Goal: Information Seeking & Learning: Find specific fact

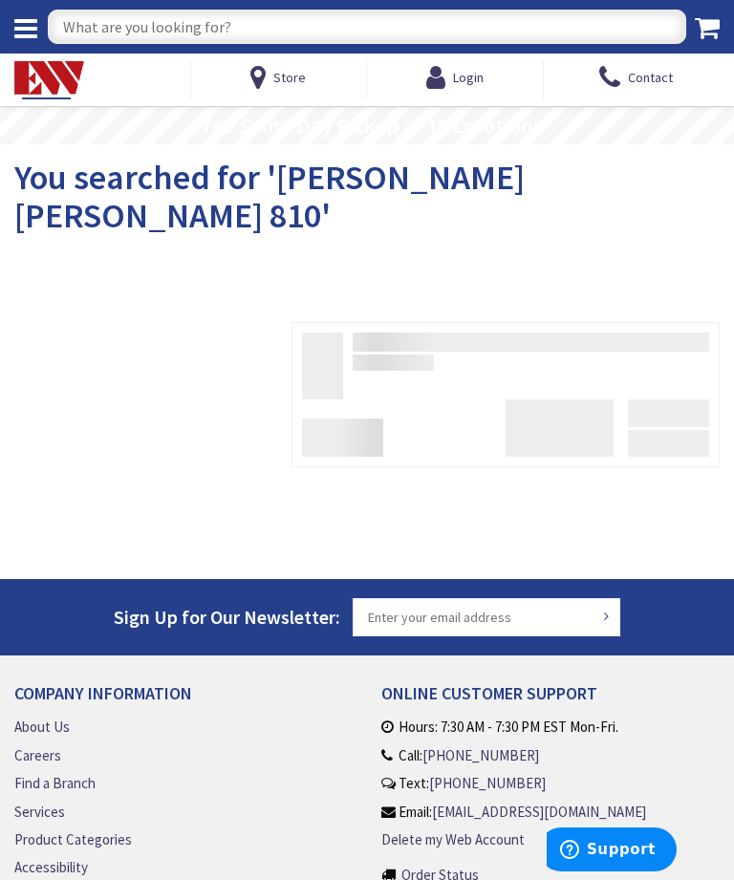
click at [127, 28] on input "text" at bounding box center [367, 27] width 638 height 34
type input "Crouse hinds 820"
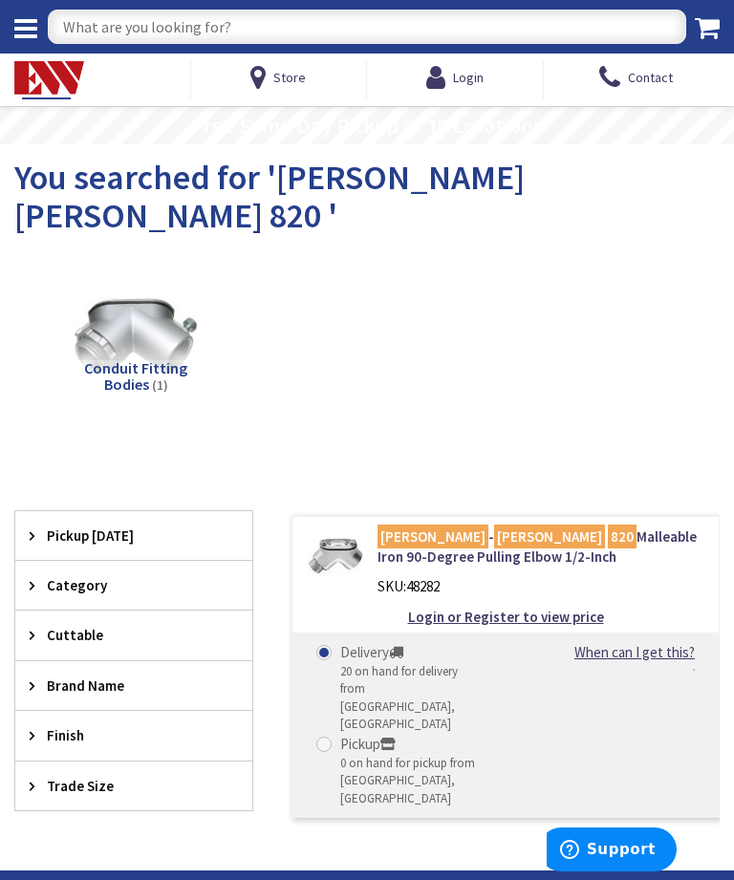
click at [171, 54] on div "Store Login Contact" at bounding box center [366, 80] width 705 height 53
click at [155, 27] on input "text" at bounding box center [367, 27] width 638 height 34
type input "1/2 chase nipples"
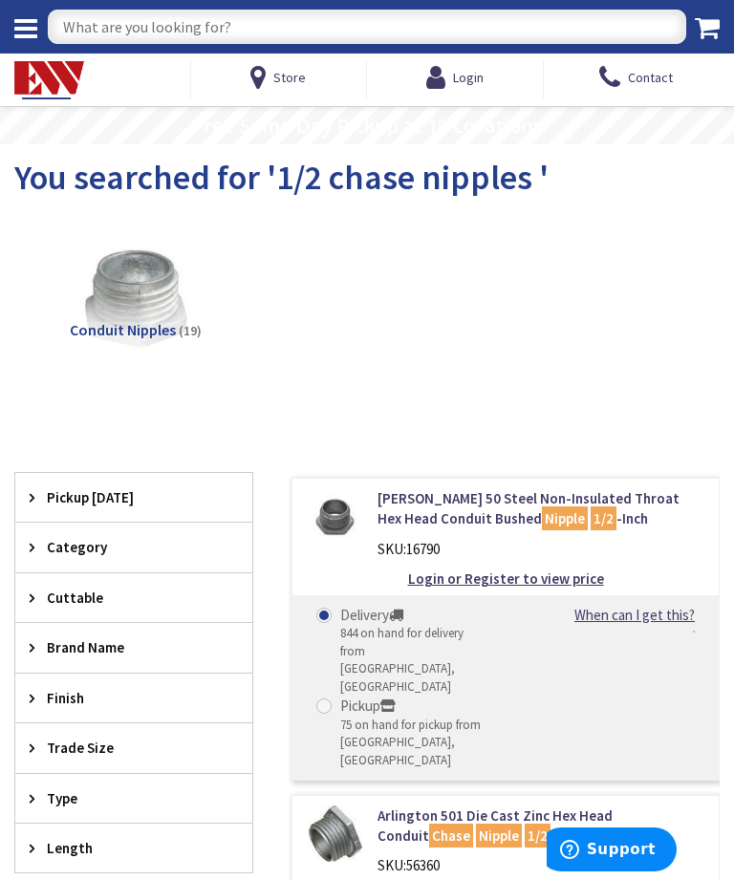
click at [127, 18] on input "text" at bounding box center [367, 27] width 638 height 34
type input "1/2 liquidtite"
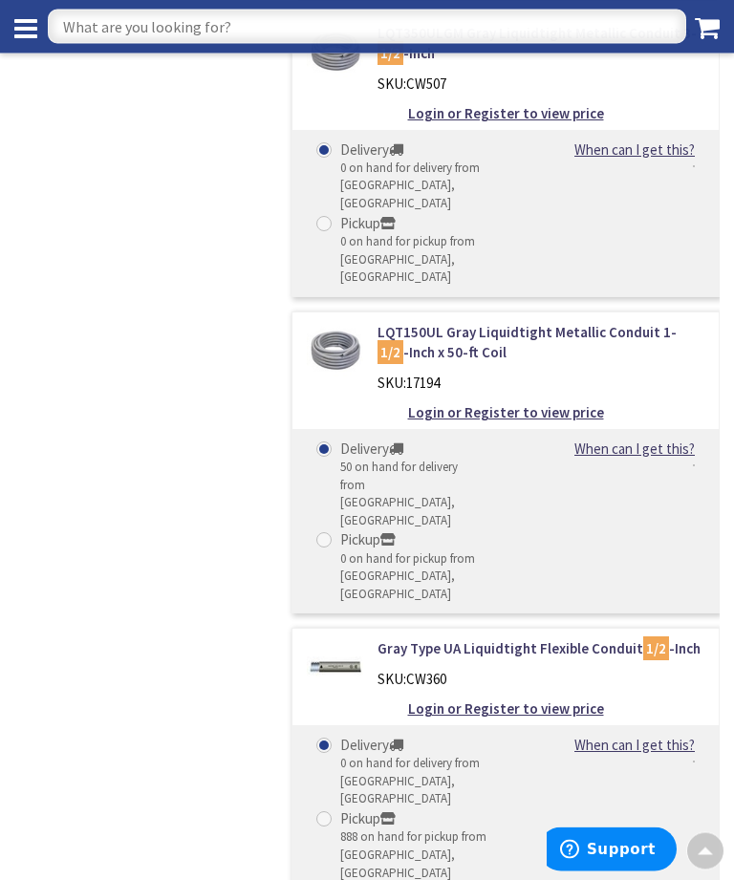
scroll to position [1060, 0]
click at [700, 725] on div "Delivery 0 on hand for delivery from Middletown, CT Pickup 888 on hand for pick…" at bounding box center [505, 808] width 426 height 166
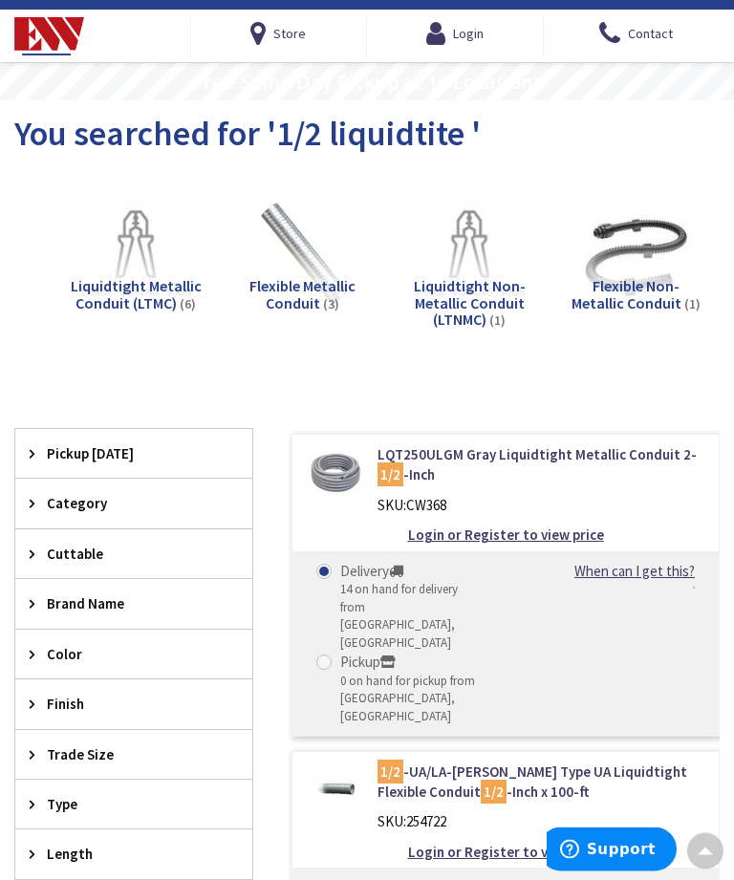
scroll to position [11, 0]
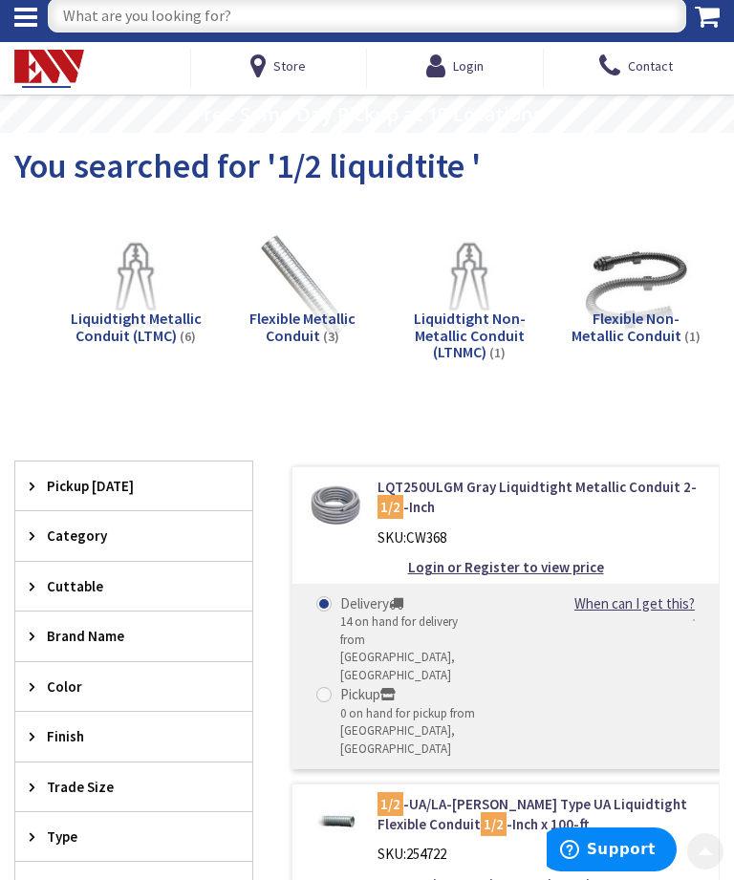
click at [111, 32] on input "text" at bounding box center [367, 15] width 638 height 34
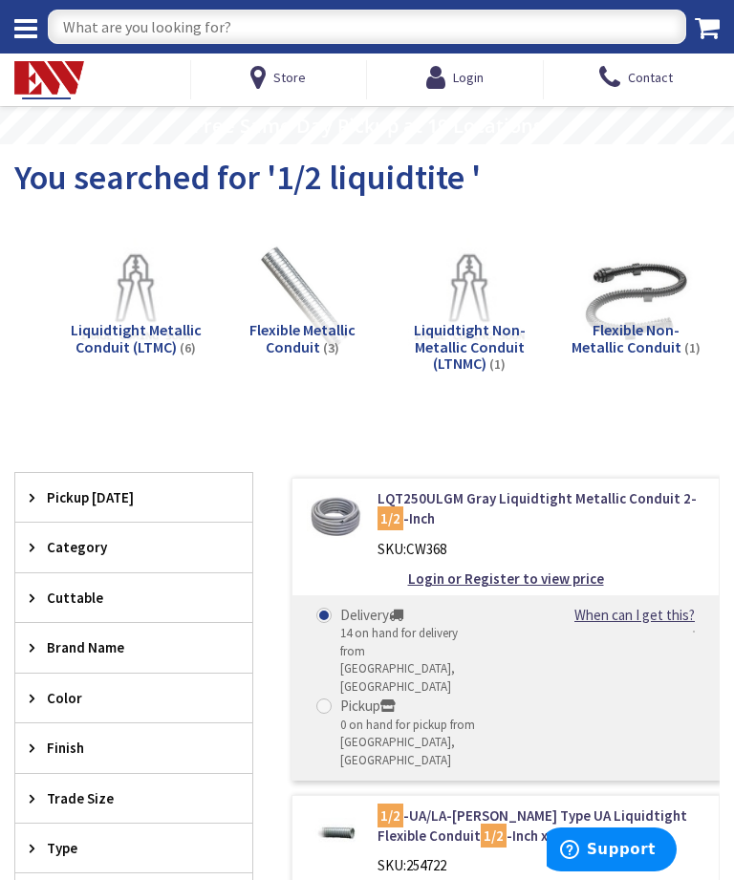
click at [98, 42] on input "text" at bounding box center [367, 27] width 638 height 34
type input "1/2 liquidtite connectors"
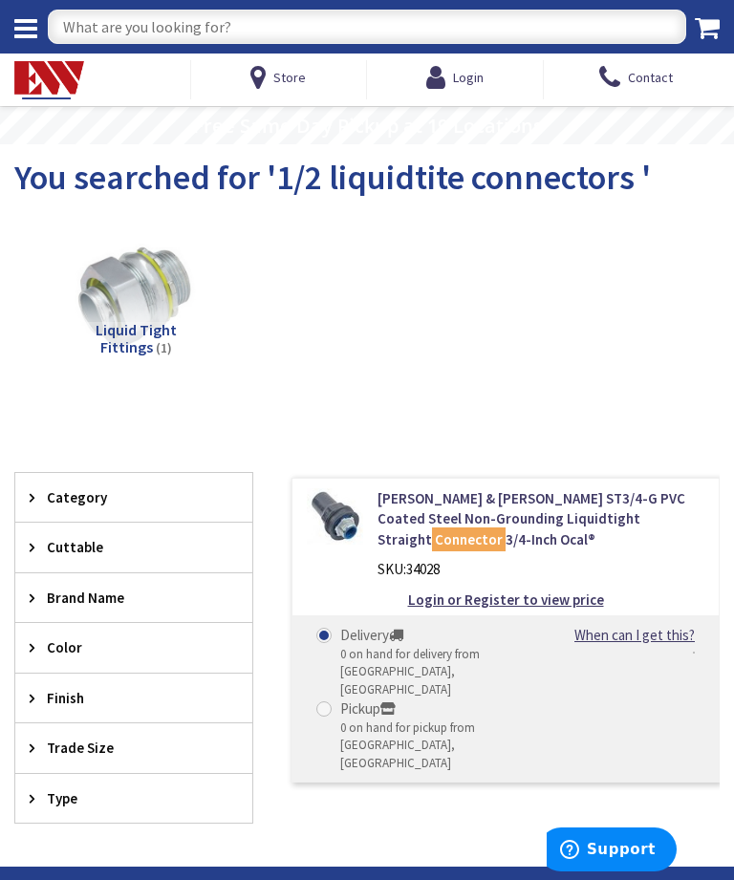
click at [166, 286] on img at bounding box center [136, 299] width 122 height 122
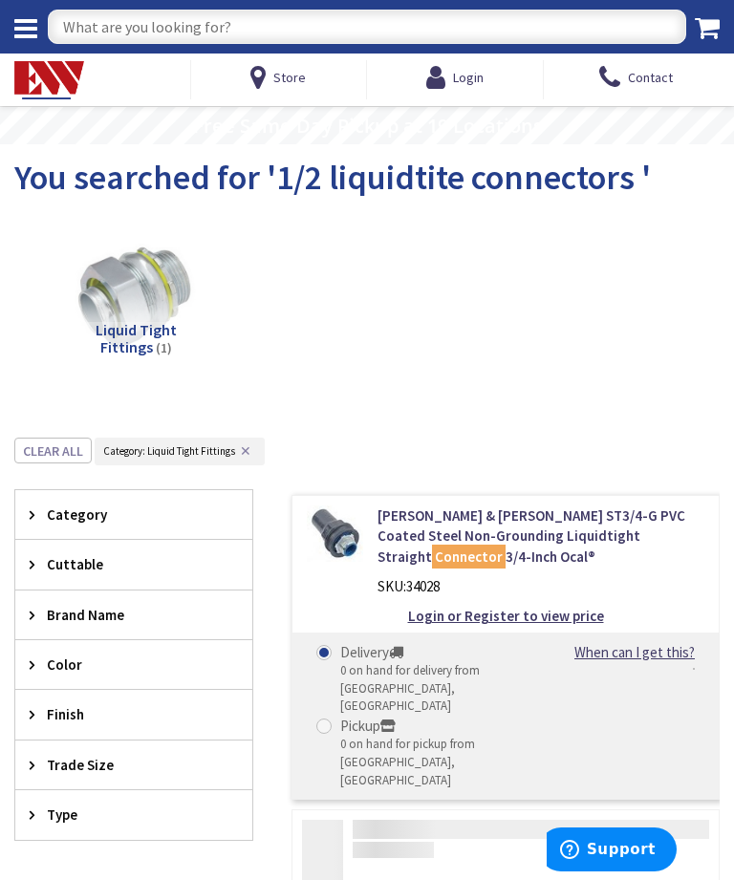
click at [107, 35] on input "text" at bounding box center [367, 27] width 638 height 34
type input "1"
type input "1/2 liquidtite fittings"
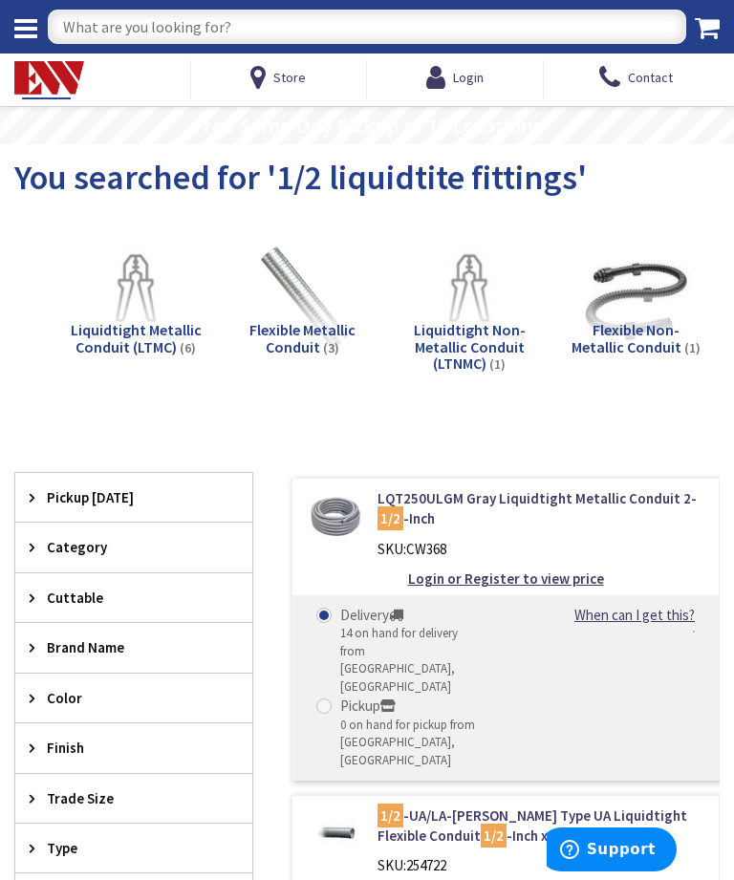
click at [125, 29] on input "text" at bounding box center [367, 27] width 638 height 34
type input "LT50"
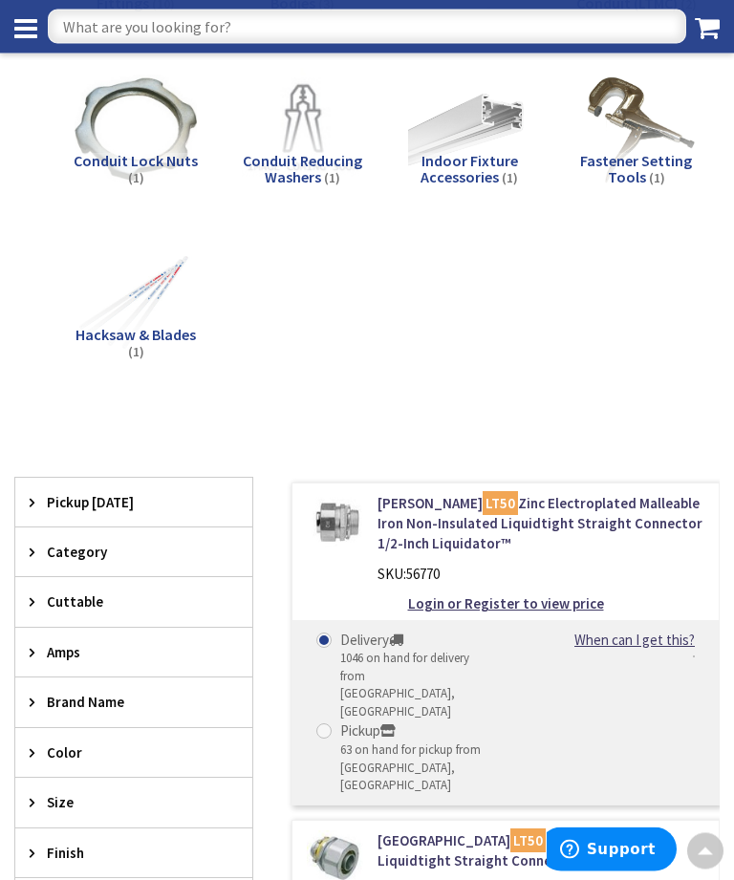
scroll to position [305, 0]
click at [150, 27] on input "text" at bounding box center [367, 27] width 638 height 34
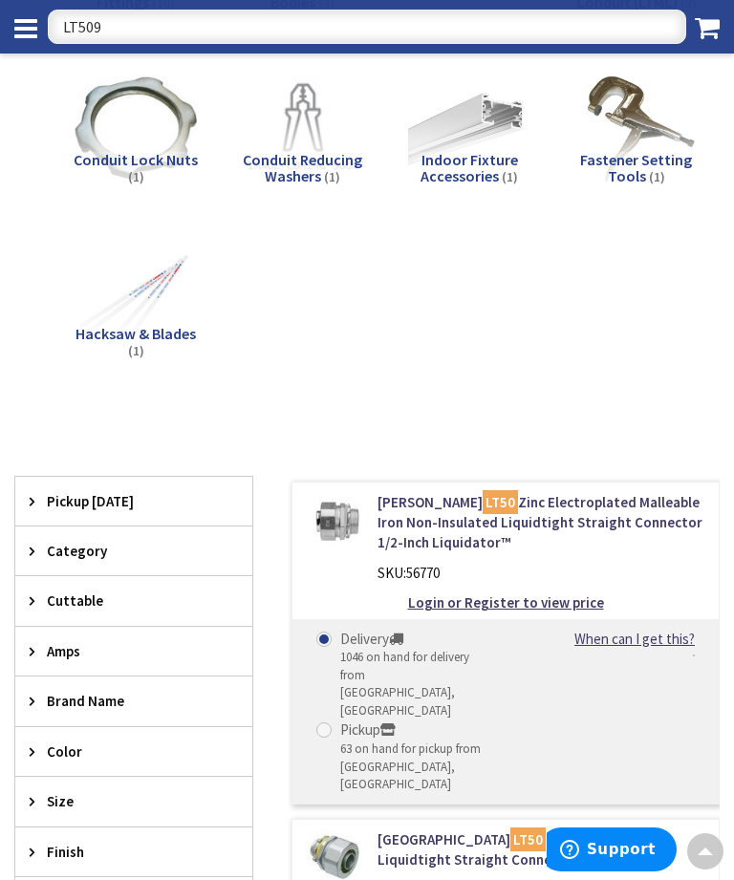
type input "LT5090"
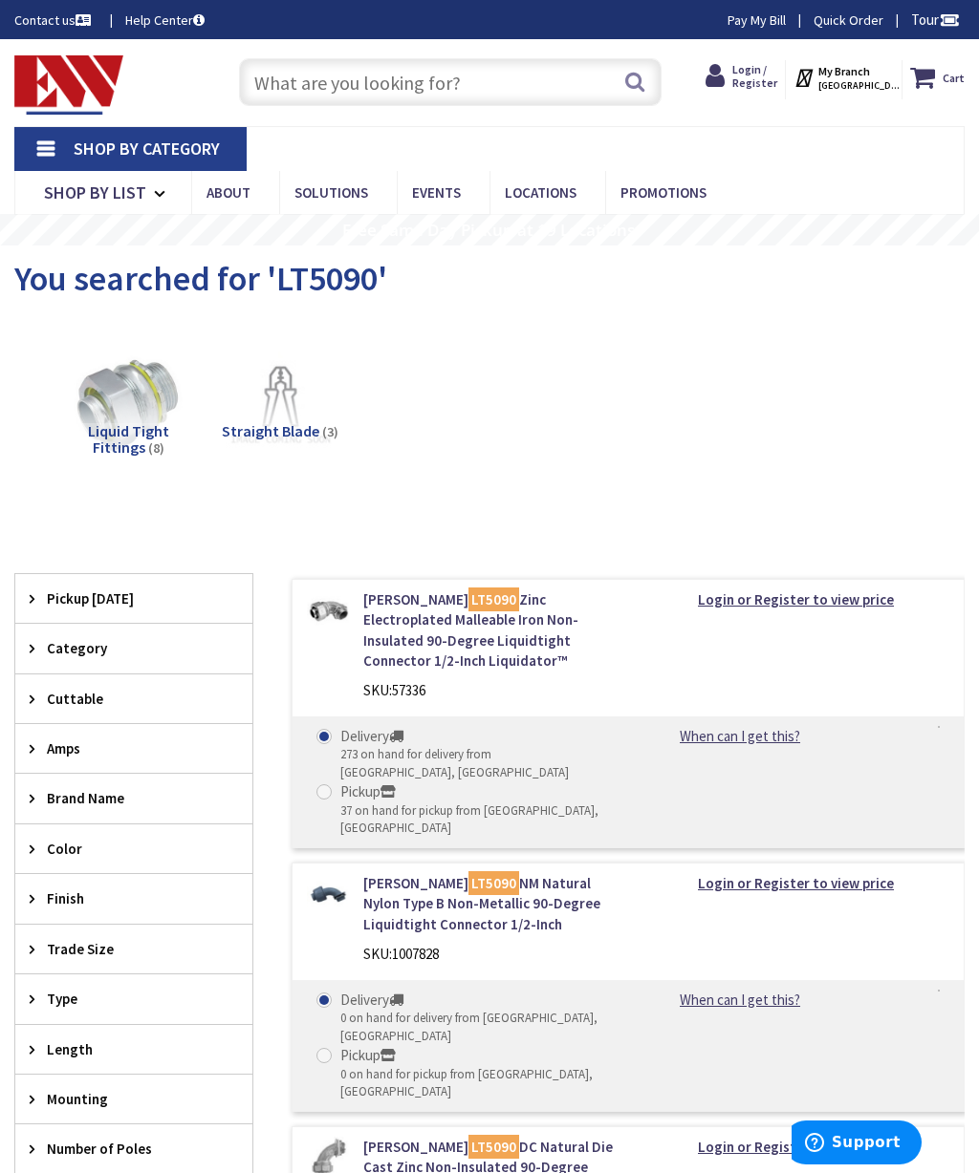
click at [342, 53] on div "Search" at bounding box center [444, 81] width 431 height 61
click at [317, 75] on input "text" at bounding box center [449, 82] width 421 height 48
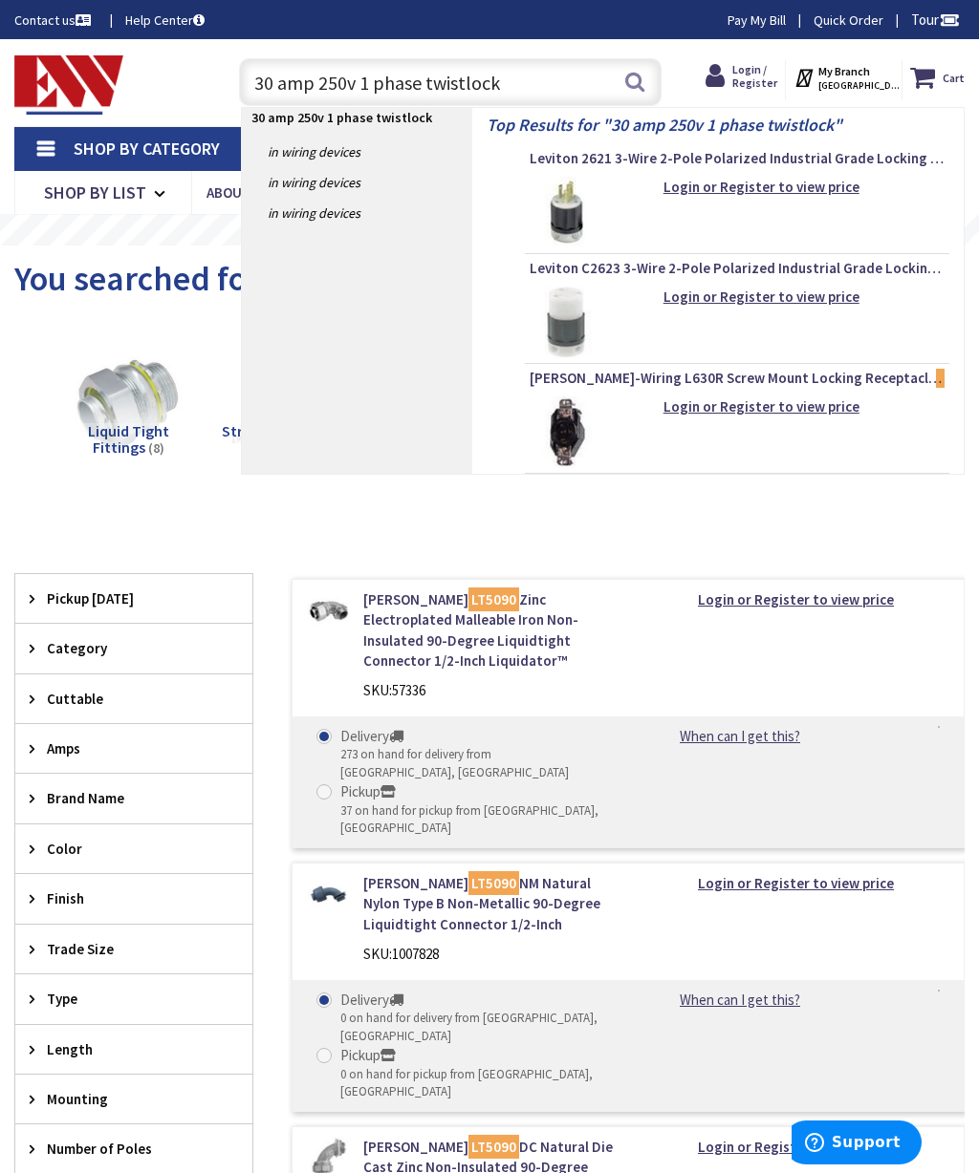
type input "30 amp 250v 1 phase twistlock"
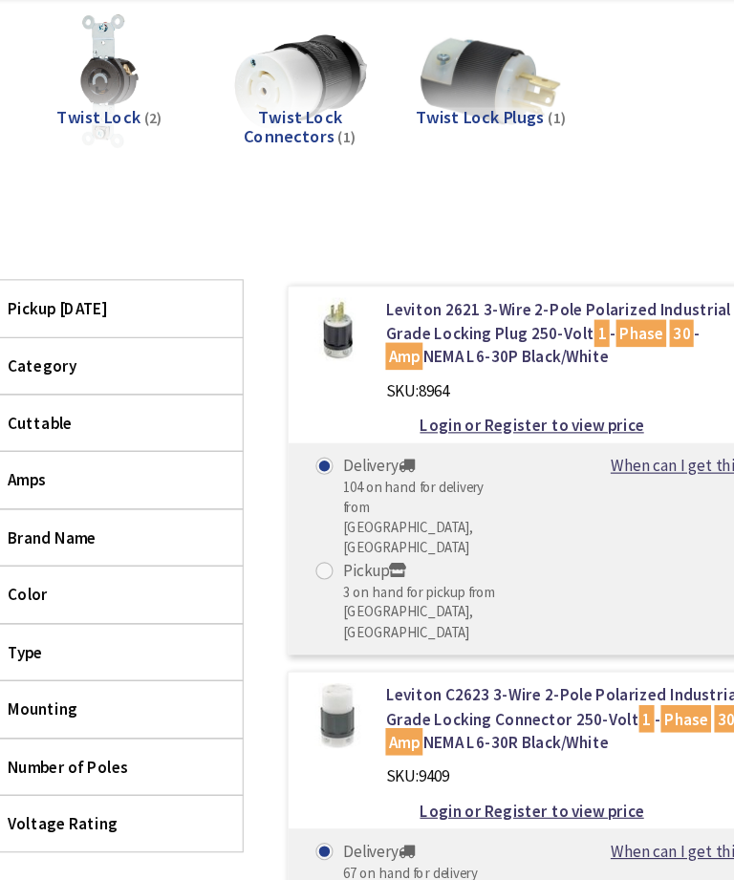
scroll to position [168, 0]
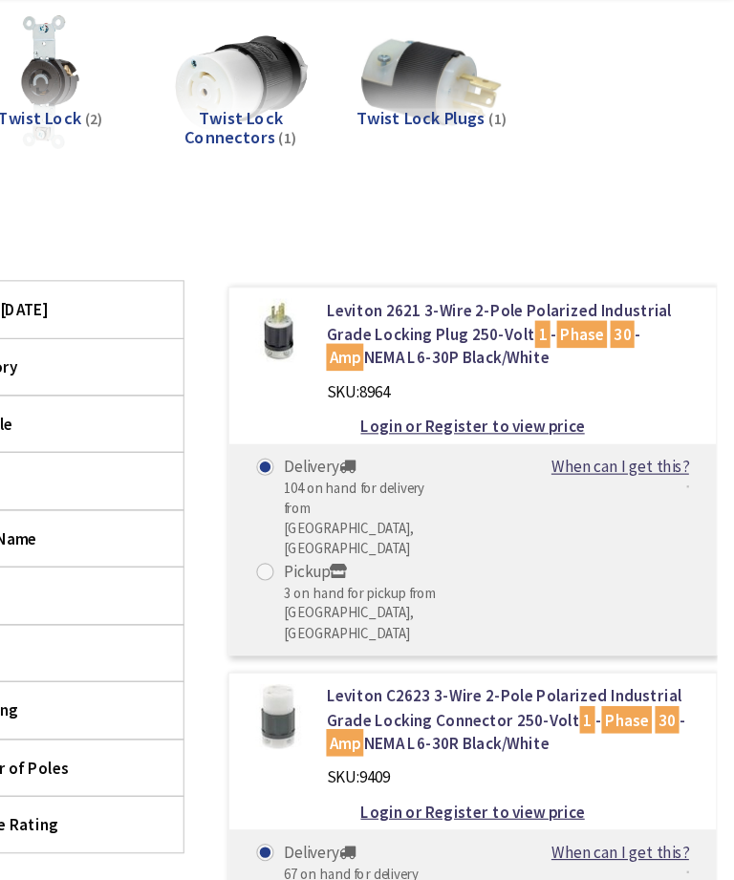
click at [555, 726] on div "SKU: 9409" at bounding box center [540, 736] width 327 height 20
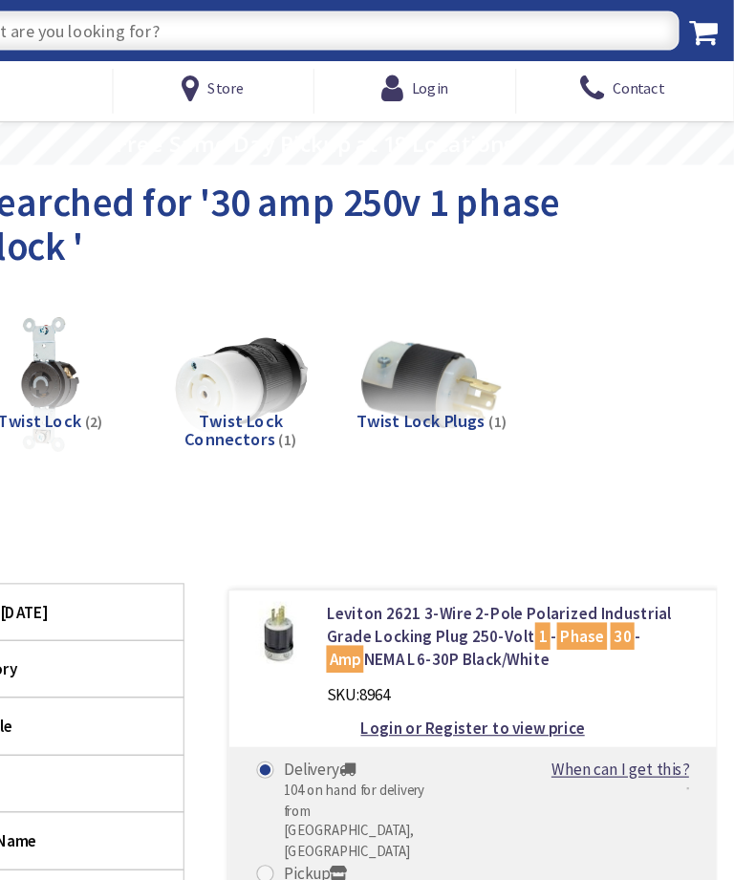
scroll to position [0, 0]
click at [105, 15] on input "text" at bounding box center [367, 27] width 638 height 34
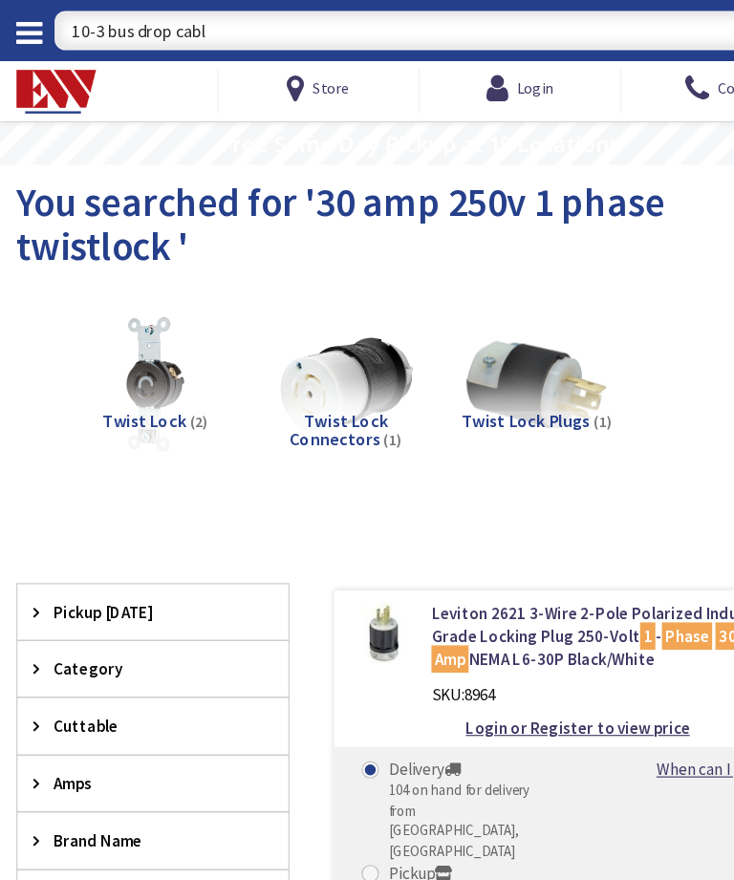
type input "10-3 bus drop cable"
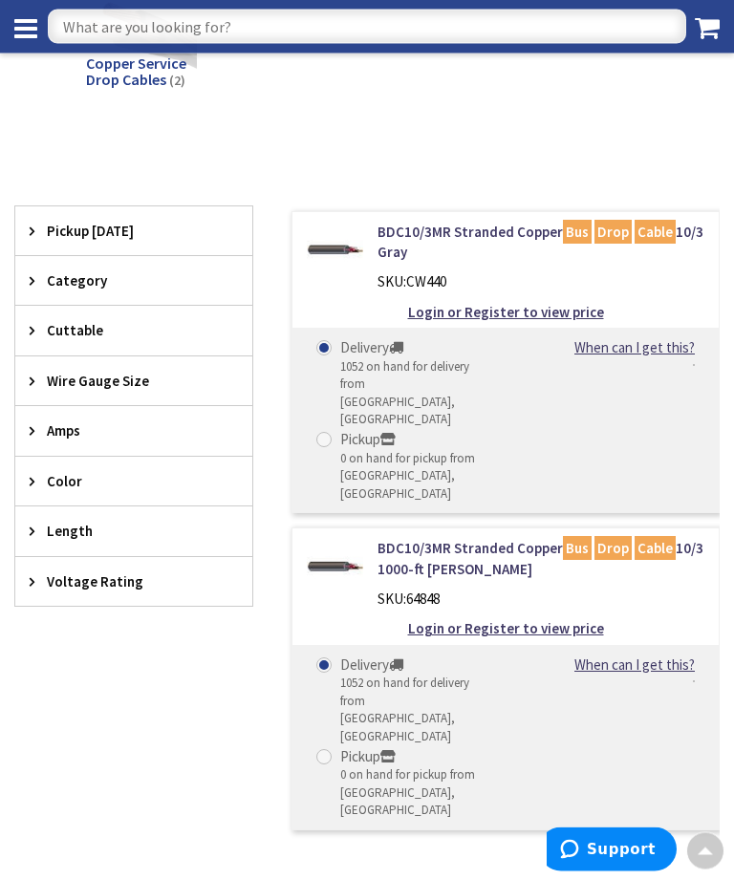
scroll to position [228, 0]
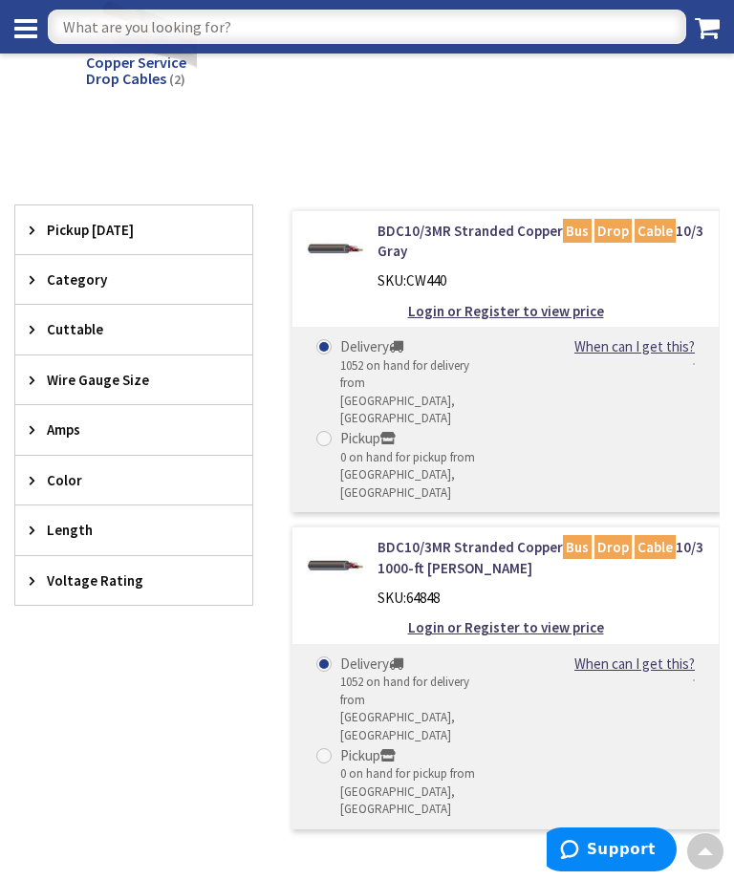
click at [447, 318] on link "Login or Register to view price" at bounding box center [506, 311] width 196 height 20
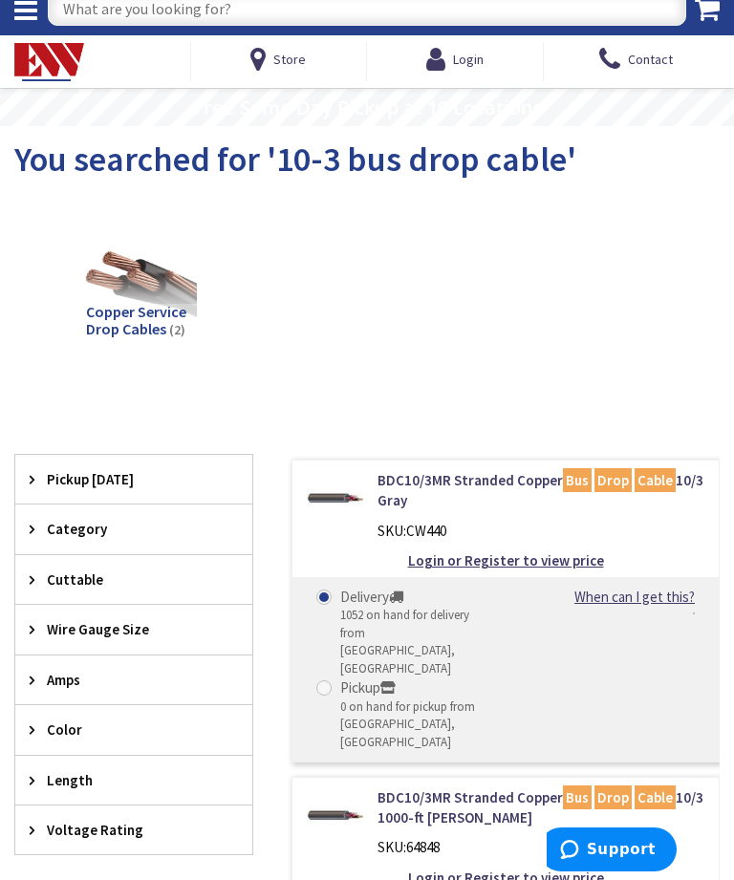
click at [378, 504] on link "BDC10/3MR Stranded Copper Bus Drop Cable 10/3 Gray" at bounding box center [540, 490] width 327 height 41
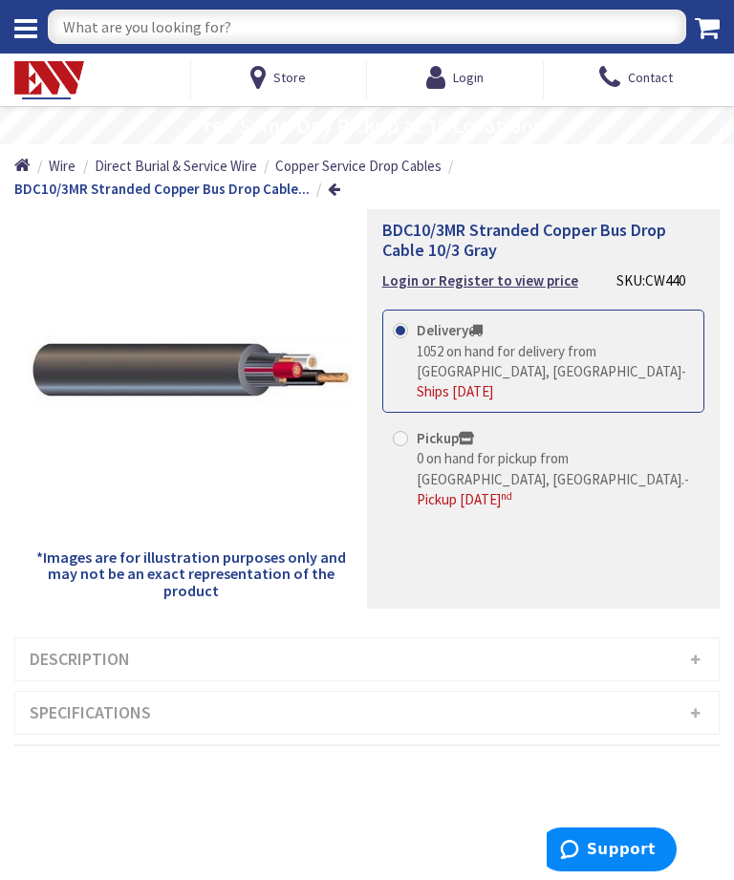
click at [406, 712] on h3 "Specifications" at bounding box center [366, 713] width 703 height 42
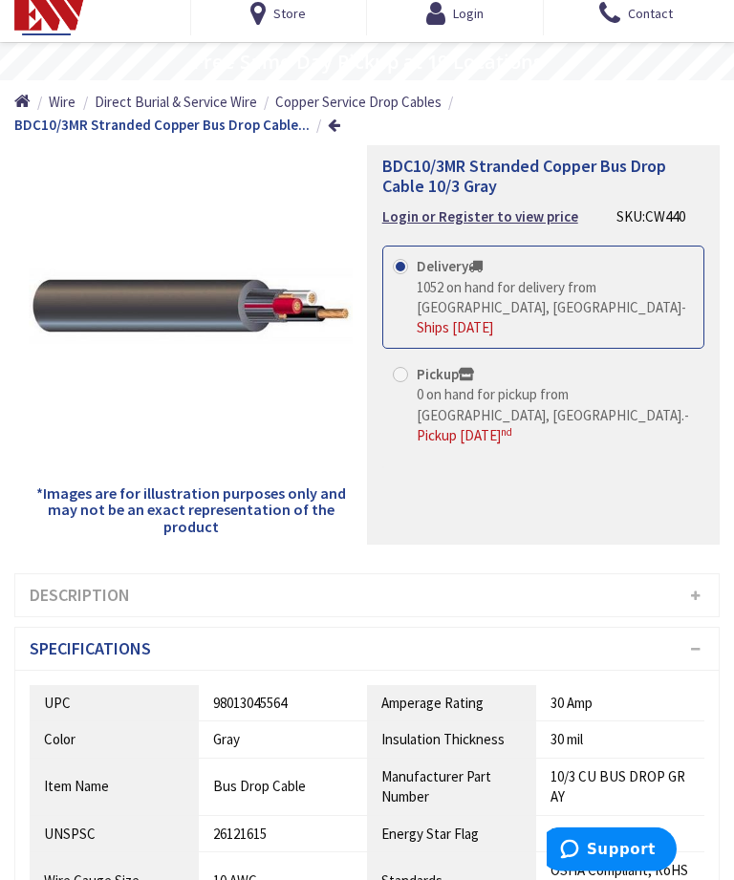
scroll to position [64, 0]
click at [156, 579] on h3 "Description" at bounding box center [366, 595] width 703 height 42
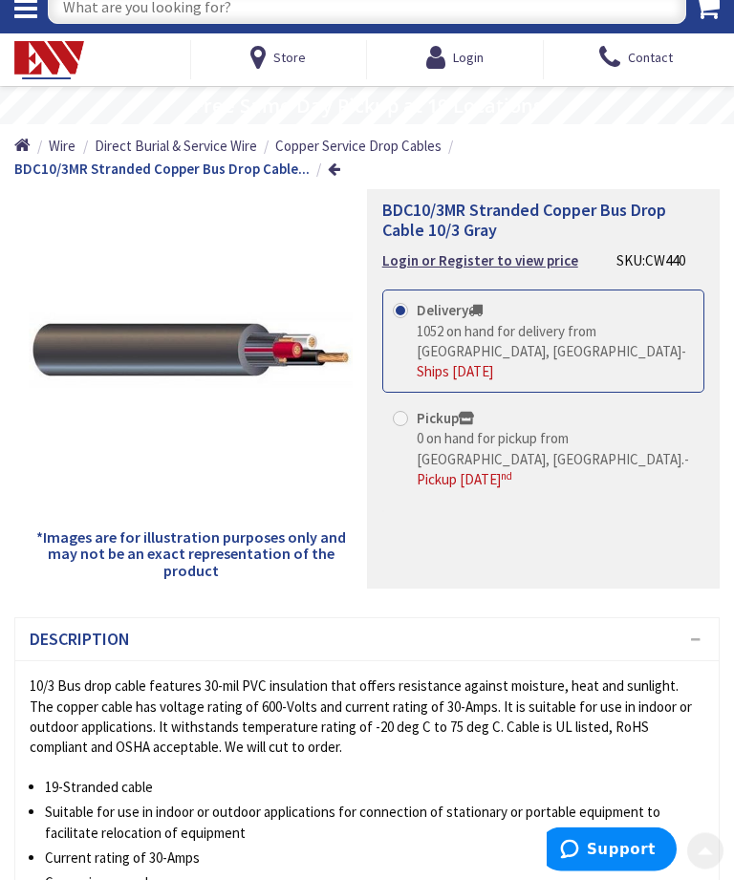
scroll to position [0, 0]
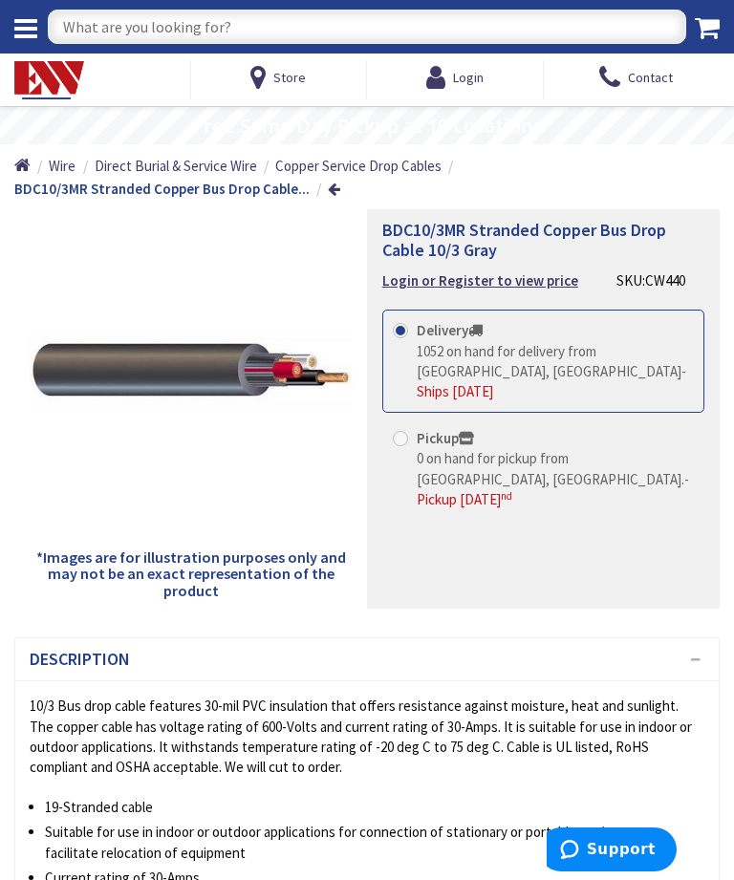
click at [111, 20] on input "text" at bounding box center [367, 27] width 638 height 34
type input "Kellems strain relief"
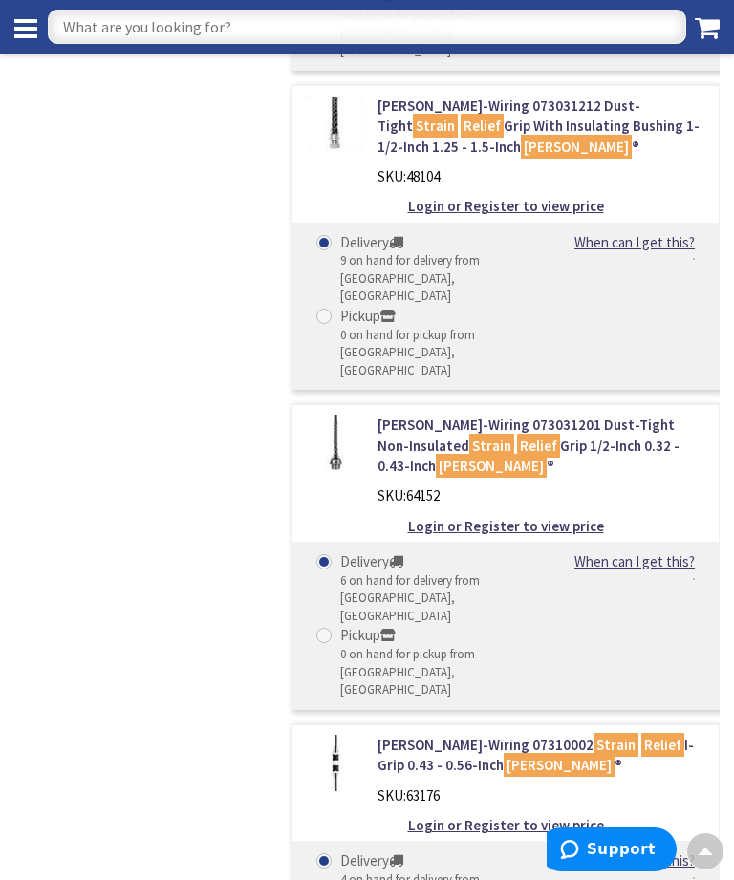
scroll to position [1700, 0]
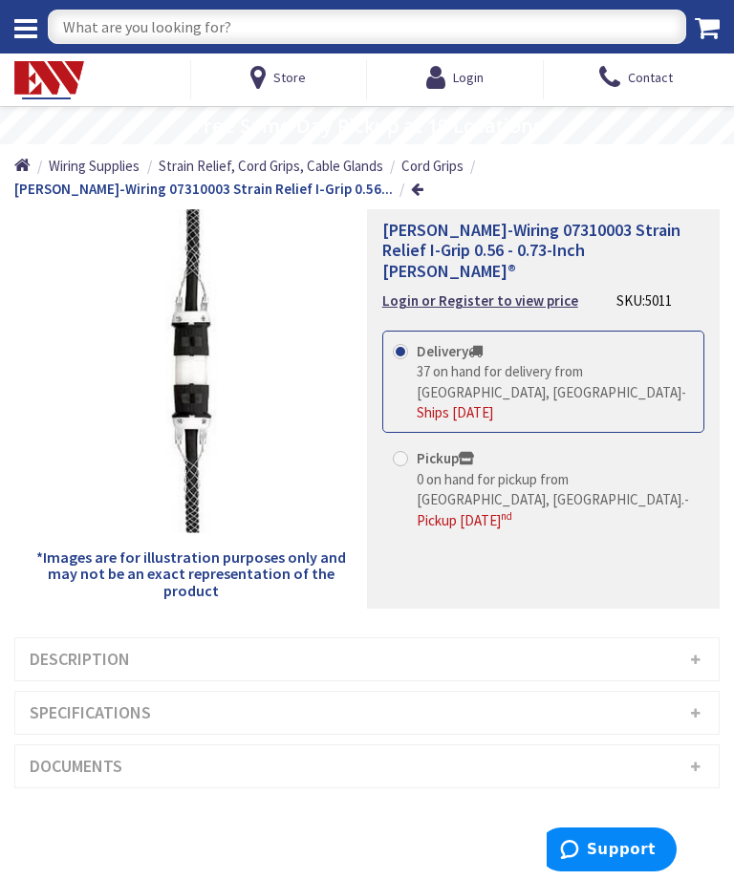
click at [109, 28] on input "text" at bounding box center [367, 27] width 638 height 34
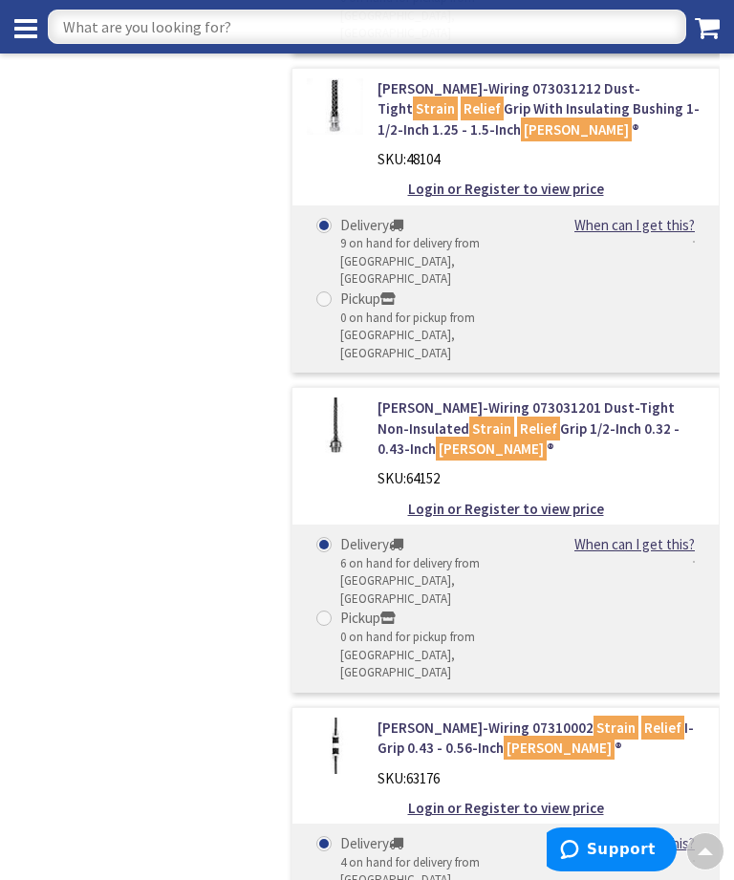
scroll to position [1735, 0]
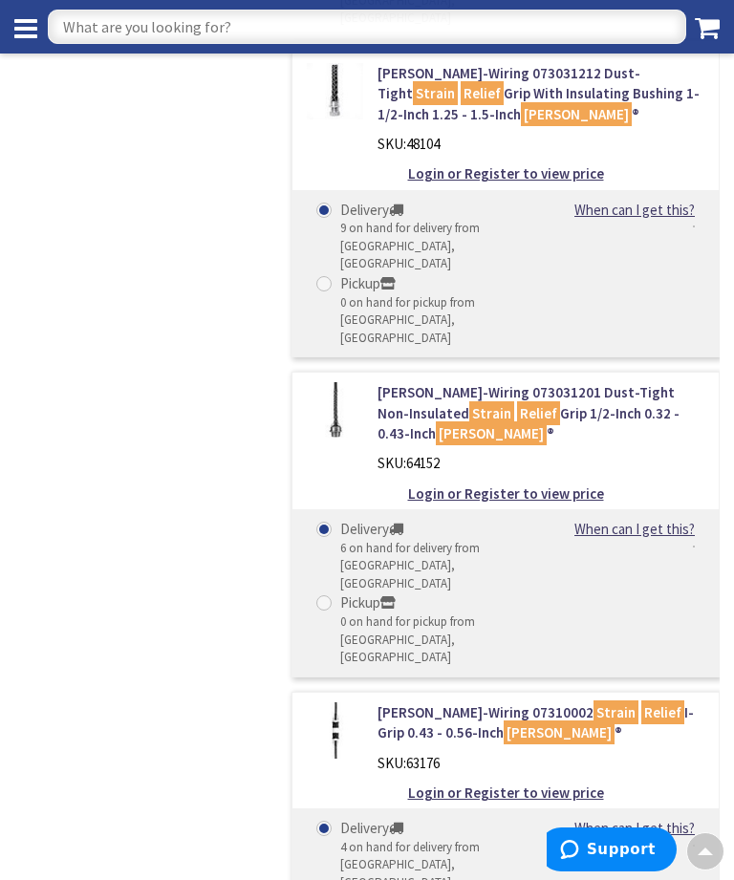
click at [360, 702] on img at bounding box center [335, 730] width 56 height 56
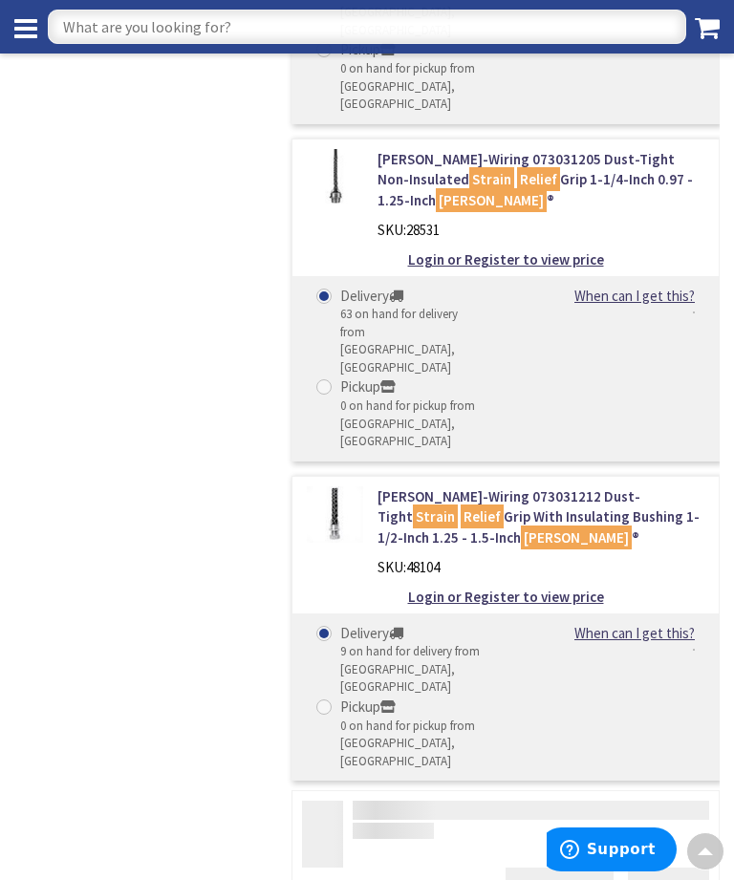
click at [703, 790] on div at bounding box center [505, 862] width 428 height 145
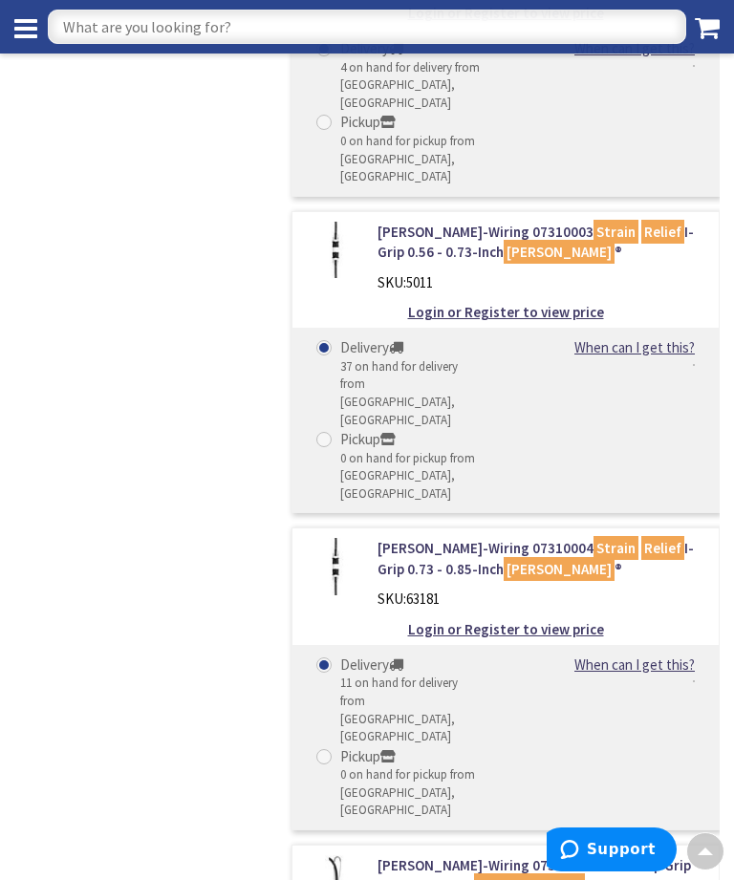
scroll to position [2551, 0]
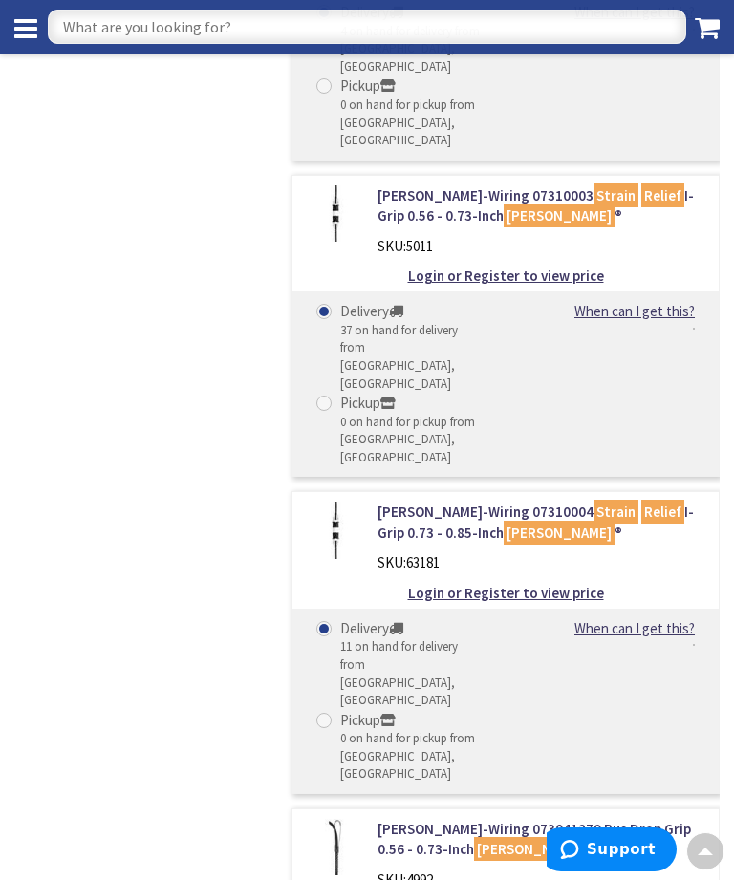
click at [162, 27] on input "text" at bounding box center [367, 27] width 638 height 34
type input "Yellow 18 thhn"
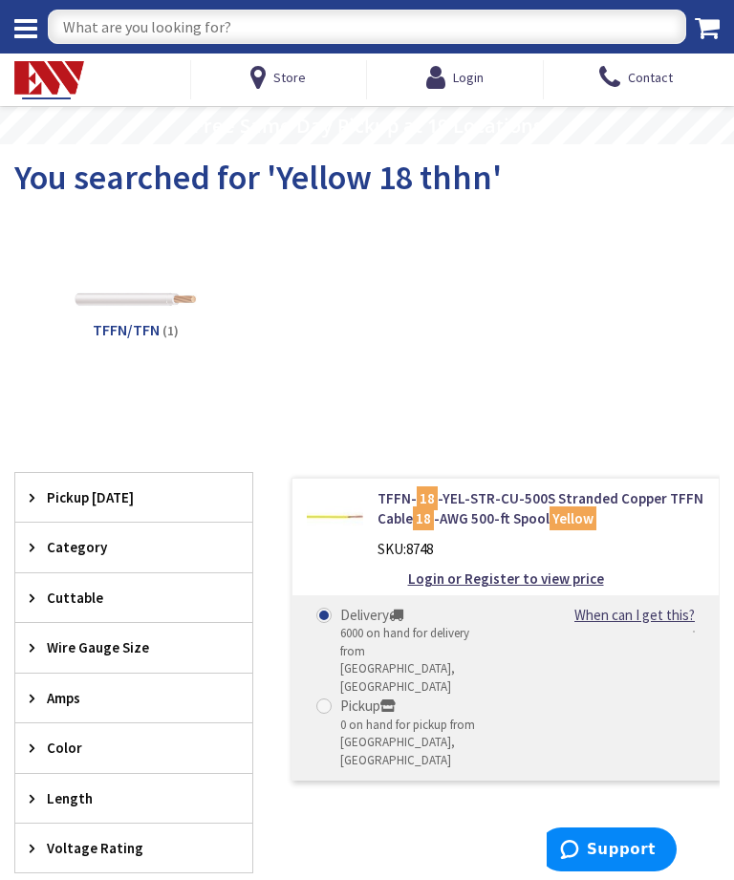
click at [89, 30] on input "text" at bounding box center [367, 27] width 638 height 34
type input "H"
type input "Yel"
click at [531, 488] on link "TFFN- 18 -YEL-STR-CU-500S Stranded Copper TFFN Cable 18 -AWG 500-ft Spool Yellow" at bounding box center [540, 508] width 327 height 41
click at [527, 489] on link "TFFN- 18 -YEL-STR-CU-500S Stranded Copper TFFN Cable 18 -AWG 500-ft Spool Yellow" at bounding box center [540, 508] width 327 height 41
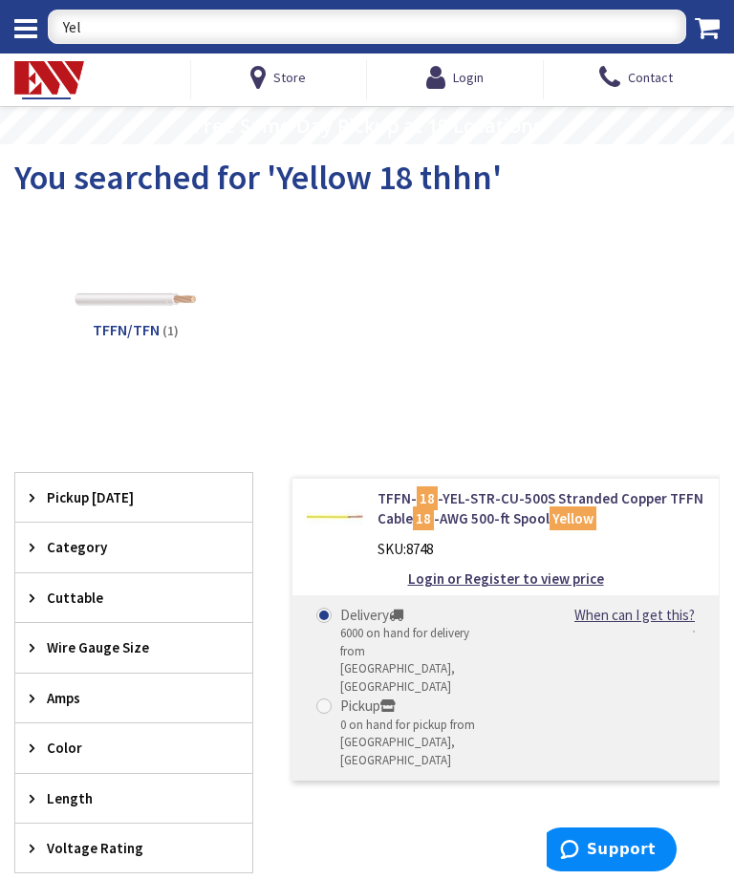
click at [528, 488] on link "TFFN- 18 -YEL-STR-CU-500S Stranded Copper TFFN Cable 18 -AWG 500-ft Spool Yellow" at bounding box center [540, 508] width 327 height 41
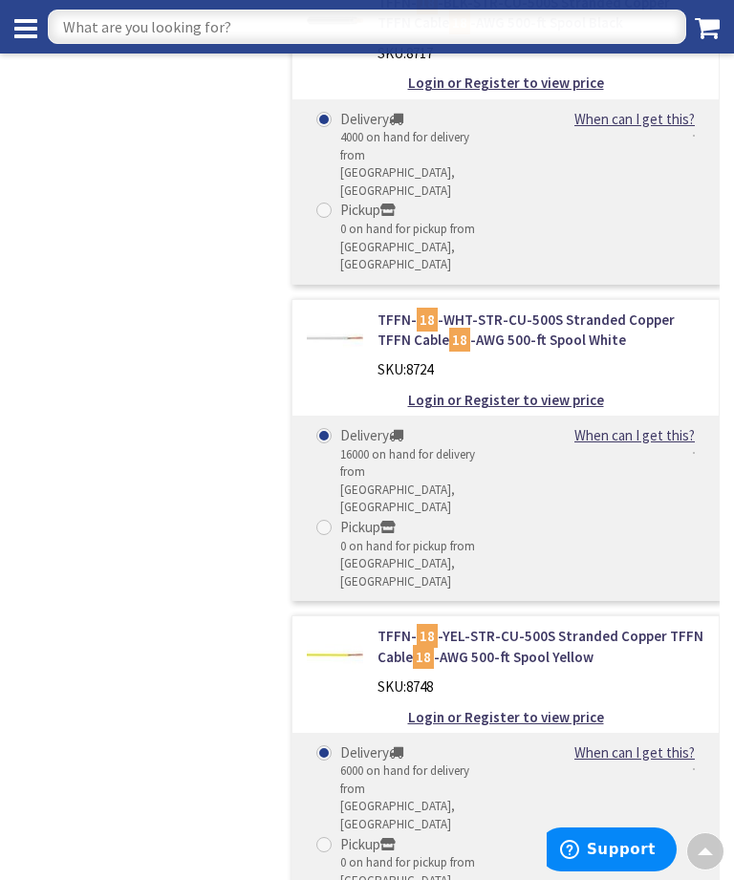
scroll to position [1959, 0]
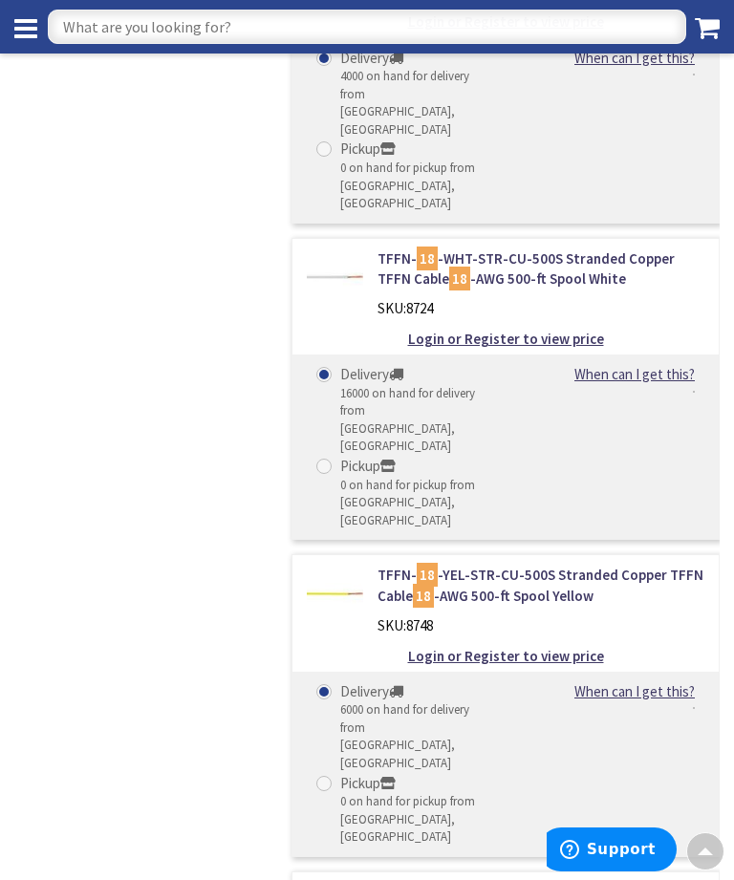
click at [219, 22] on input "text" at bounding box center [367, 27] width 638 height 34
type input "Wak14"
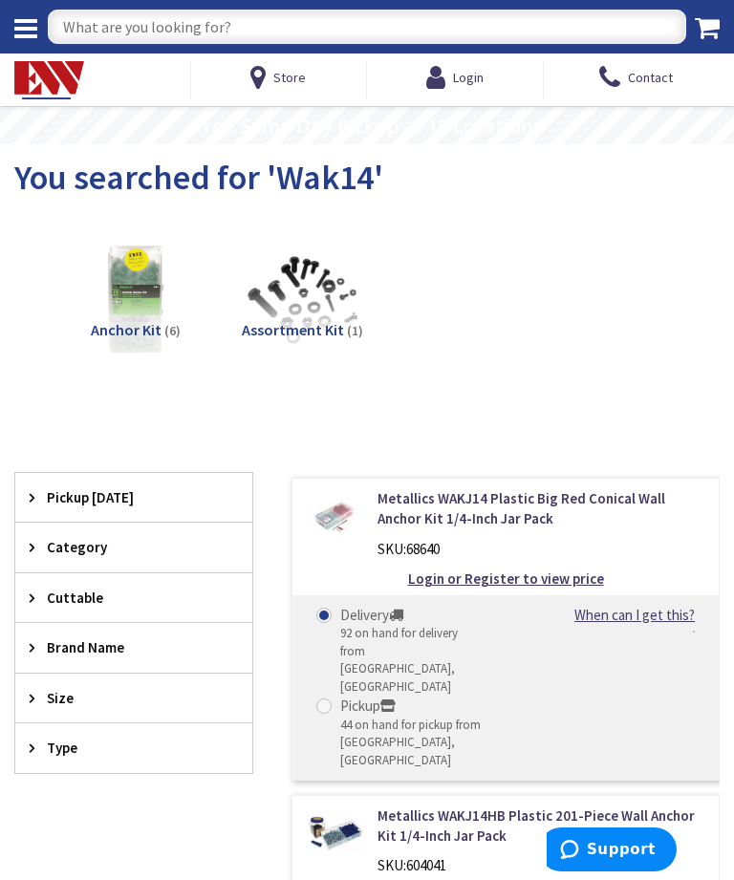
click at [131, 22] on input "text" at bounding box center [367, 27] width 638 height 34
type input "Gfnt2"
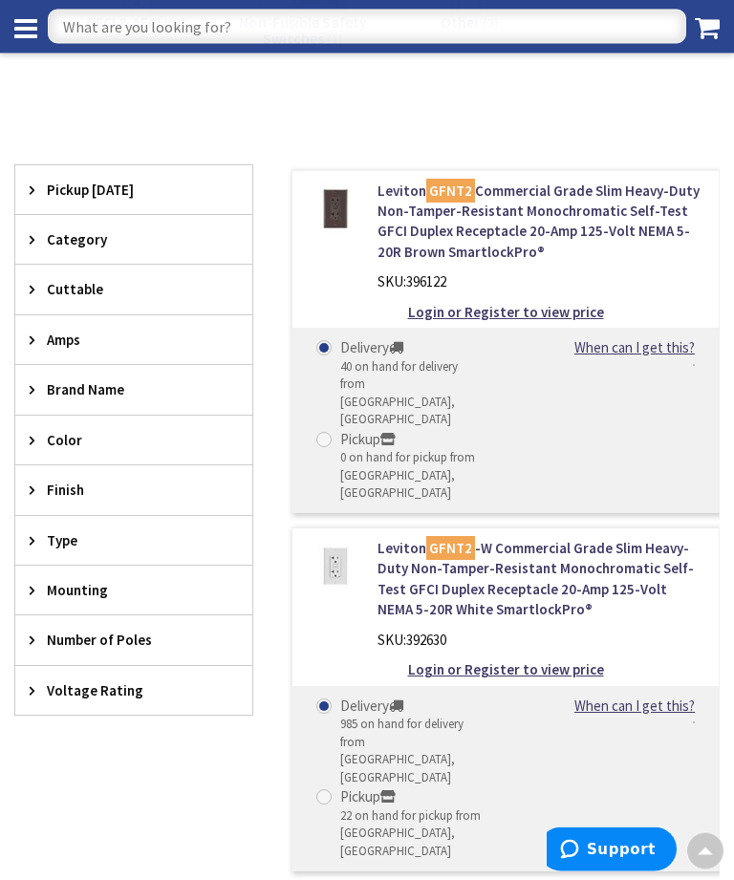
scroll to position [269, 0]
click at [130, 22] on input "text" at bounding box center [367, 27] width 638 height 34
type input "Crouse hinds 421"
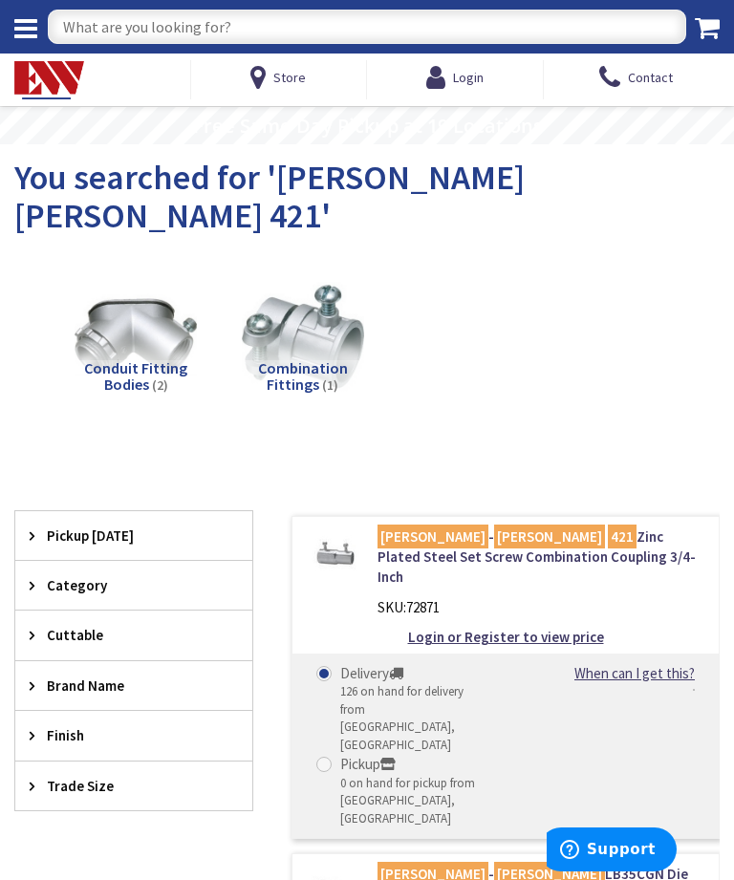
click at [132, 22] on input "text" at bounding box center [367, 27] width 638 height 34
type input "Tp608"
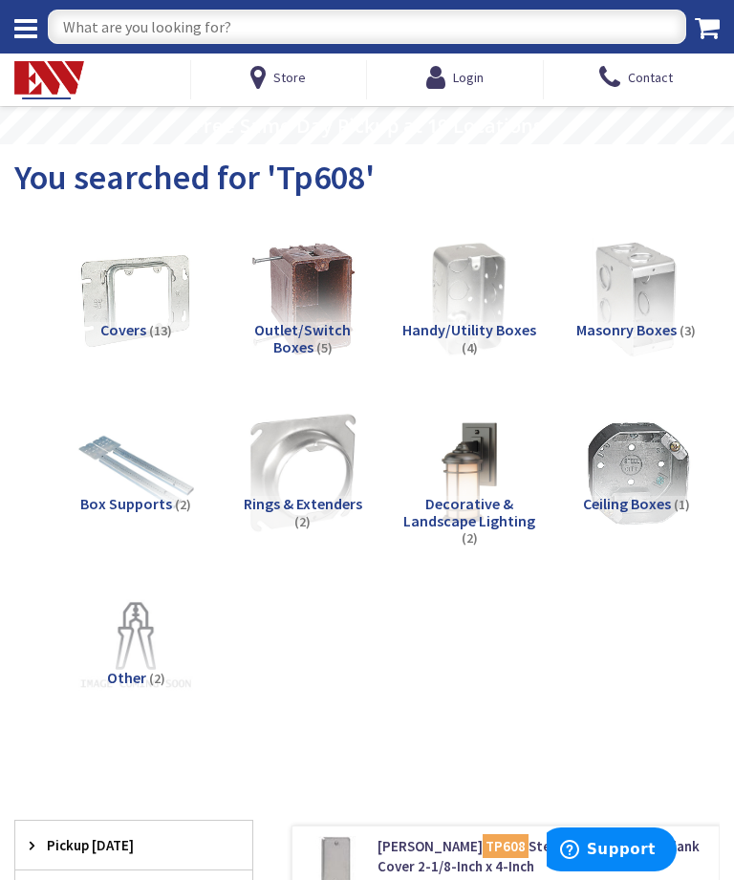
click at [143, 29] on input "text" at bounding box center [367, 27] width 638 height 34
type input "CLN 12008"
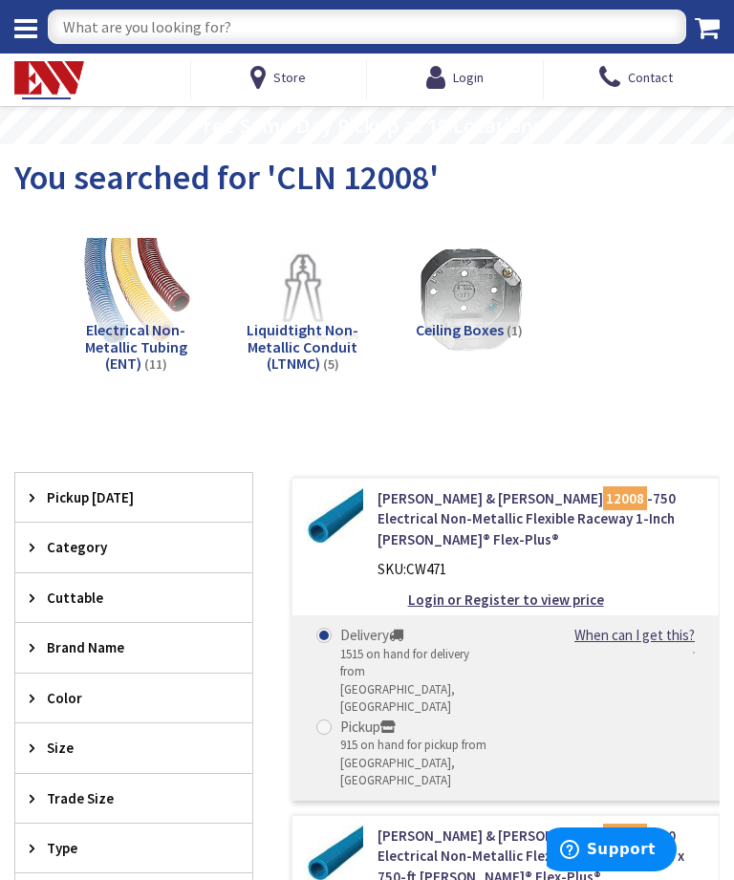
click at [695, 677] on div "Delivery 1515 on hand for delivery from Middletown, CT Pickup 915 on hand for p…" at bounding box center [505, 707] width 426 height 184
type input "4/3 Ser cable"
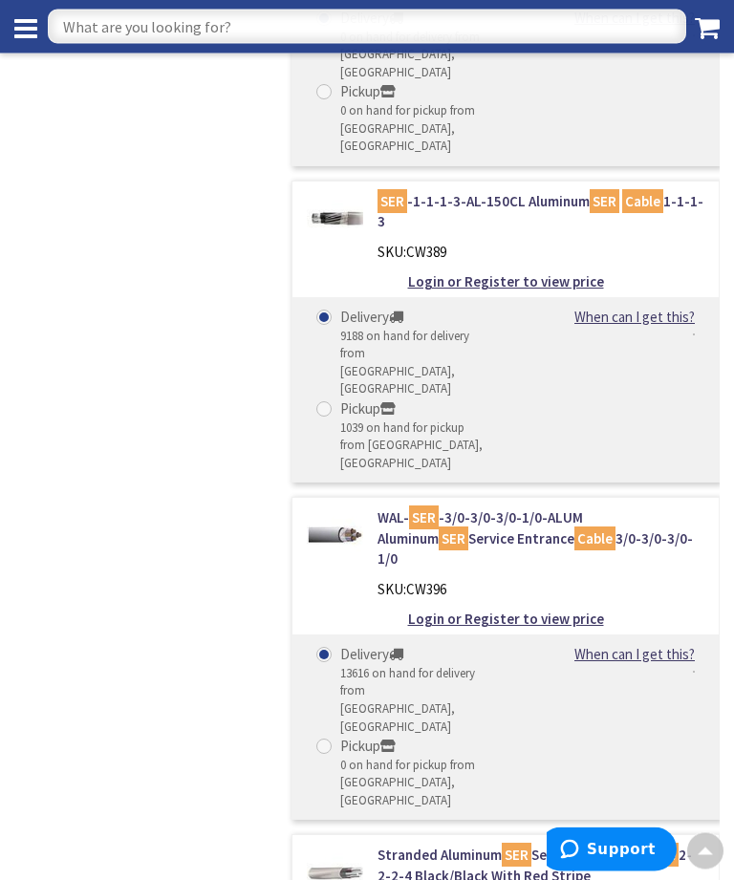
scroll to position [4486, 0]
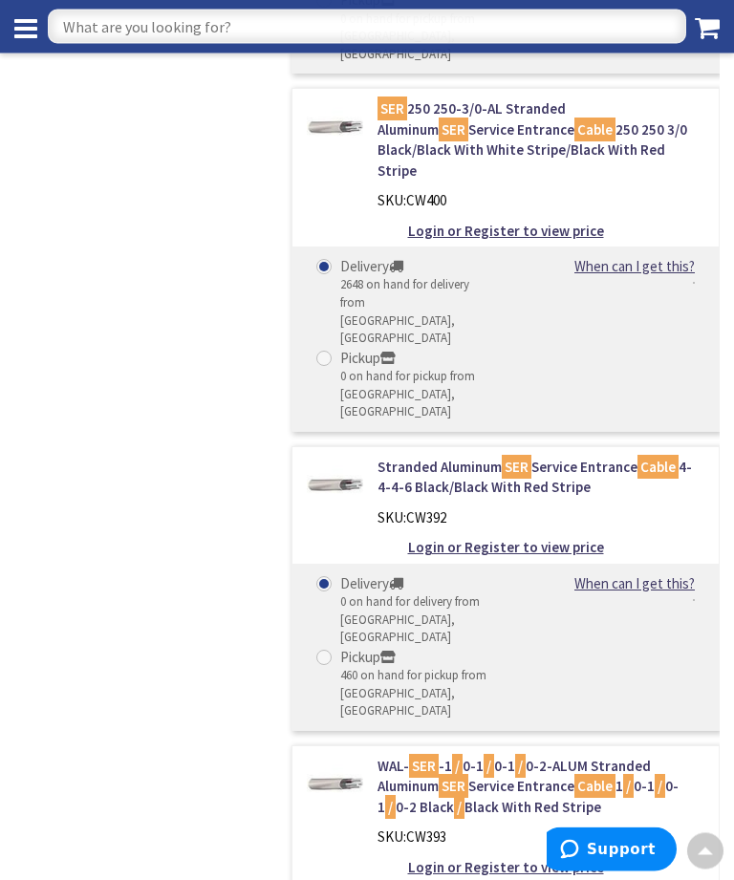
scroll to position [6581, 0]
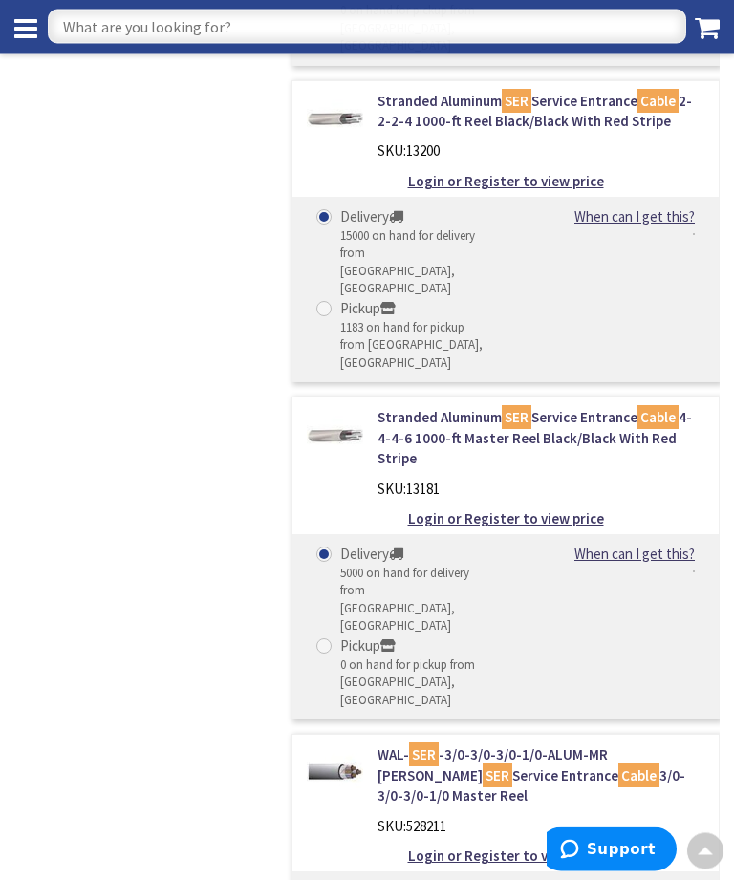
scroll to position [8238, 0]
click at [151, 19] on input "text" at bounding box center [367, 27] width 638 height 34
type input "2 pole 40 thqp"
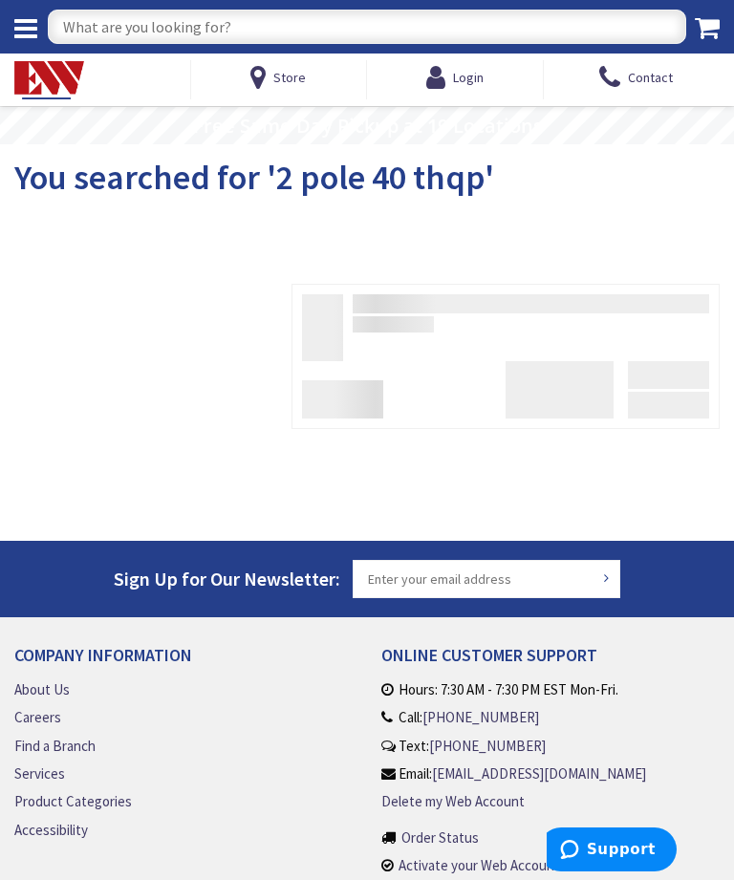
click at [132, 23] on input "text" at bounding box center [367, 27] width 638 height 34
type input "GE 40 amp thqp breaker"
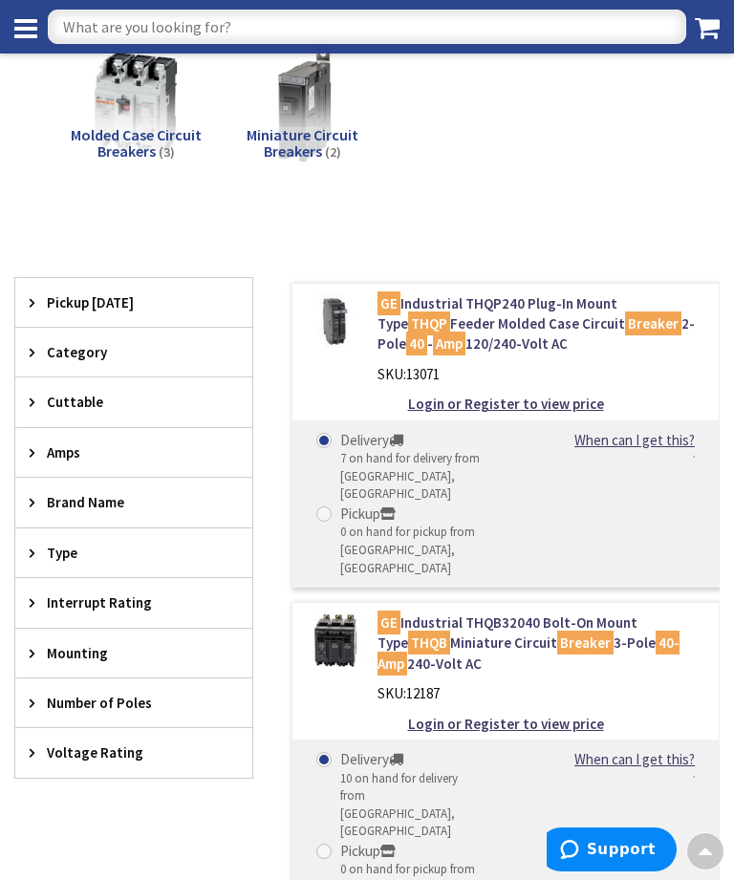
scroll to position [164, 0]
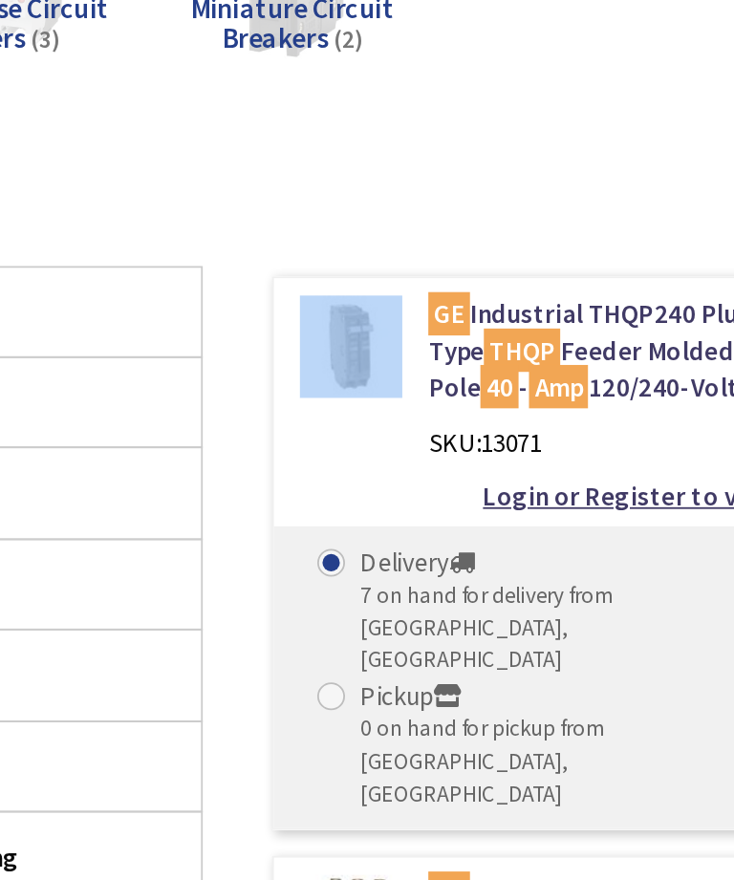
click at [292, 385] on div "Login or Register to view price" at bounding box center [505, 395] width 426 height 20
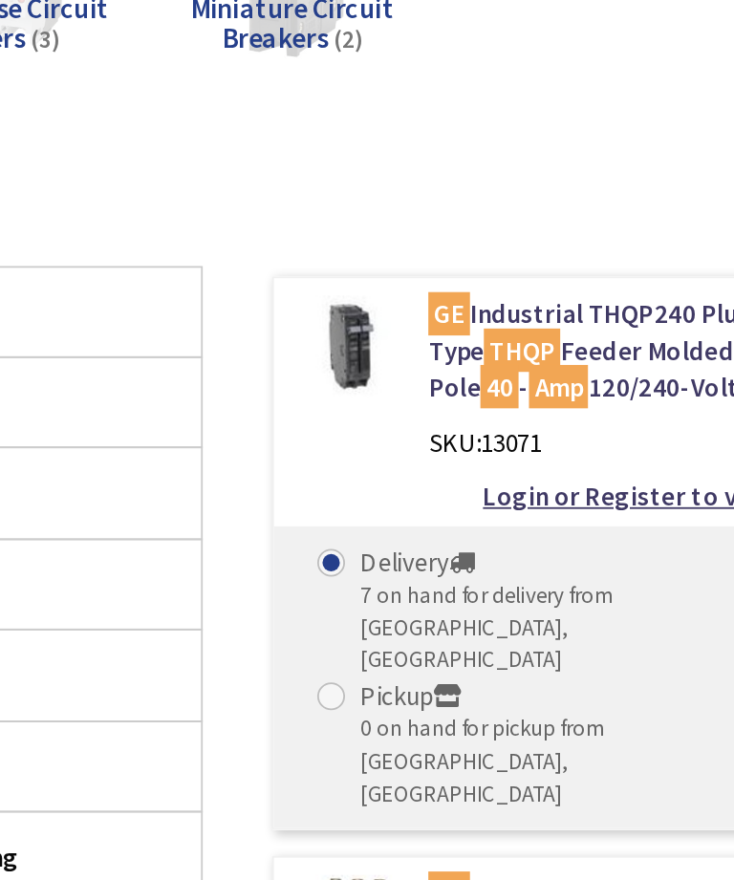
click at [292, 285] on div "GE Industrial THQP240 Plug-In Mount Type THQP Feeder Molded Case Circuit Breake…" at bounding box center [505, 335] width 426 height 101
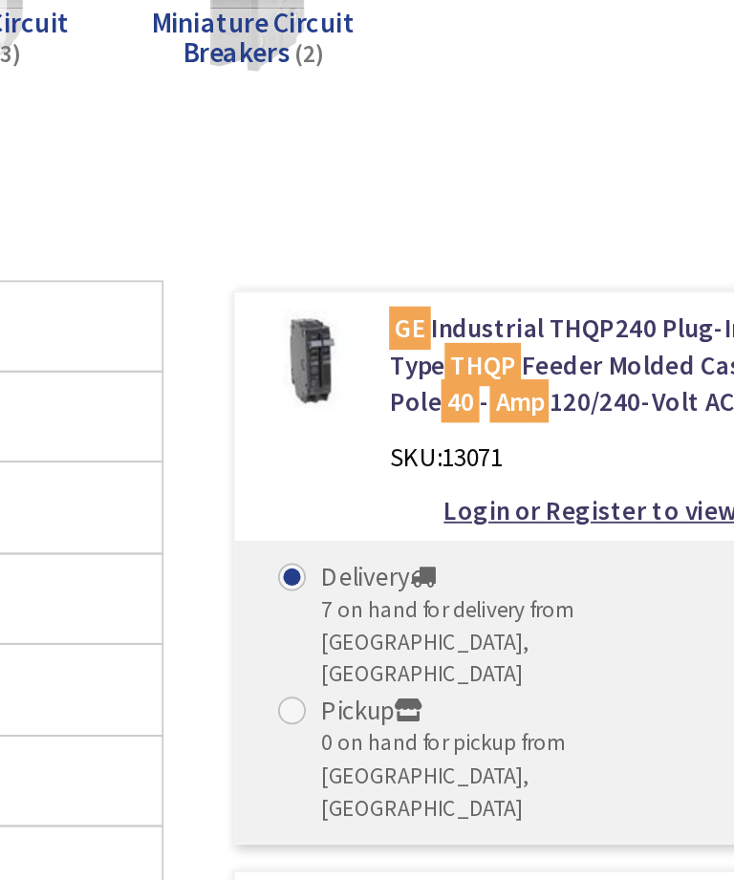
click at [377, 285] on link "GE Industrial THQP240 Plug-In Mount Type THQP Feeder Molded Case Circuit Breake…" at bounding box center [540, 315] width 327 height 61
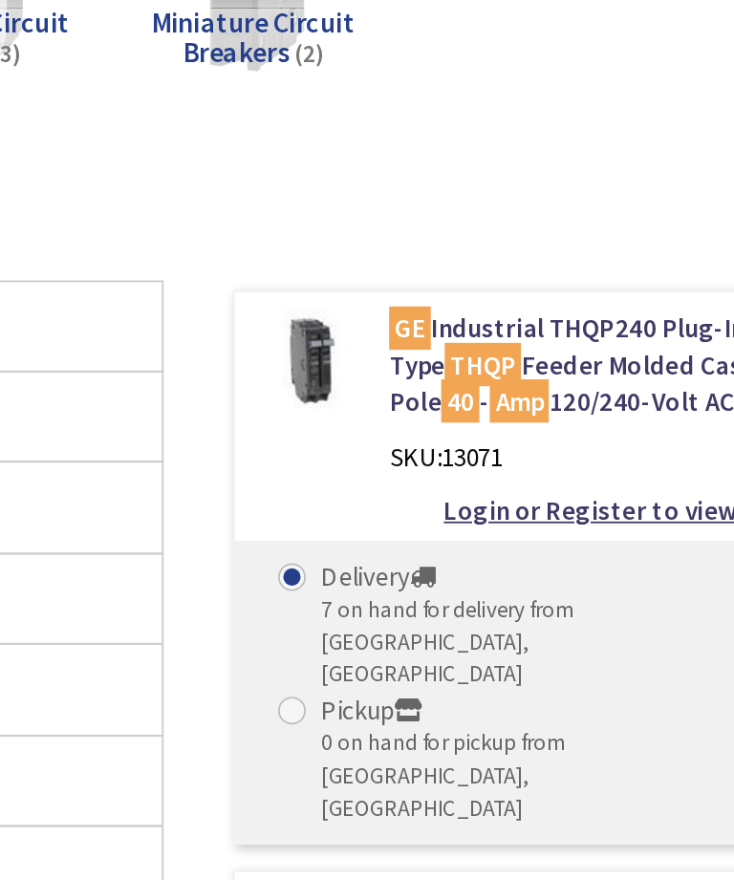
click at [291, 274] on div "GE Industrial THQP240 Plug-In Mount Type THQP Feeder Molded Case Circuit Breake…" at bounding box center [505, 426] width 428 height 305
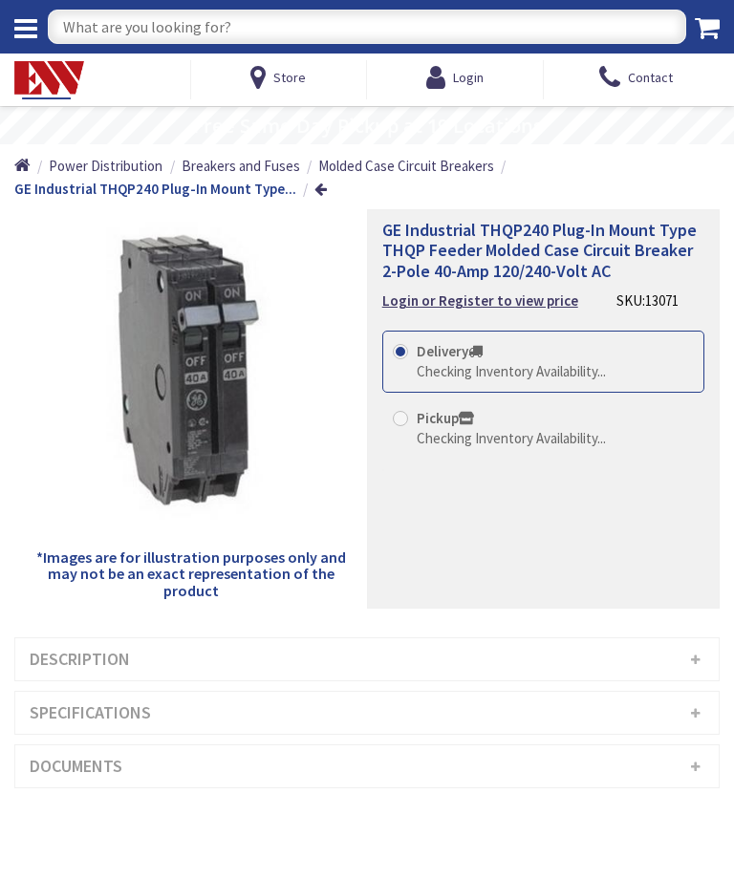
click at [595, 628] on div "Back *Images are for illustration purposes only and may not be an exact represe…" at bounding box center [366, 618] width 705 height 818
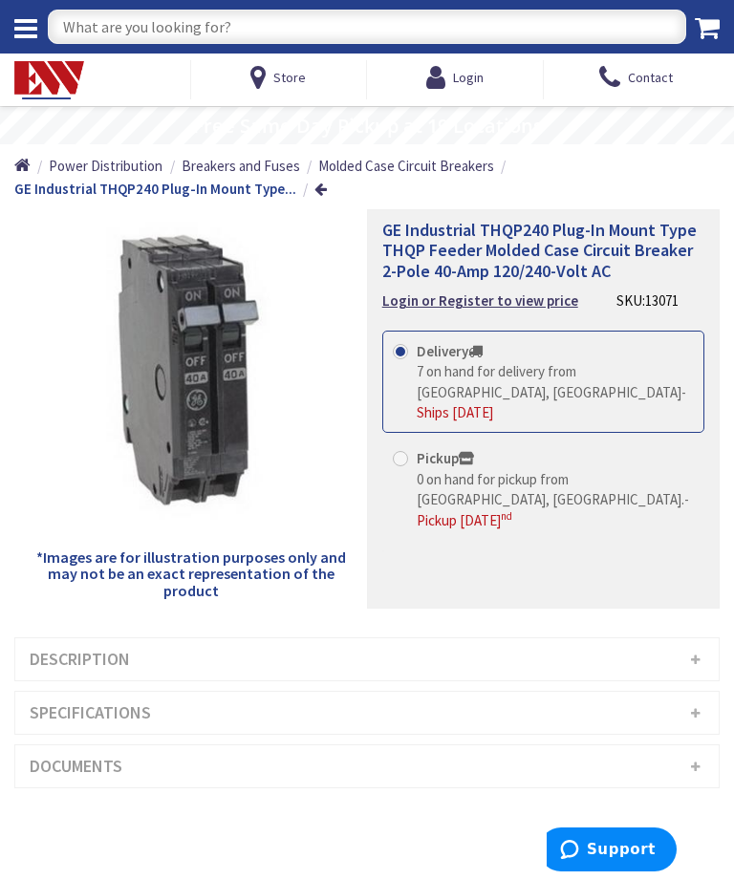
click at [95, 33] on input "text" at bounding box center [367, 27] width 638 height 34
type input "GE 1 pole 20amp breaker"
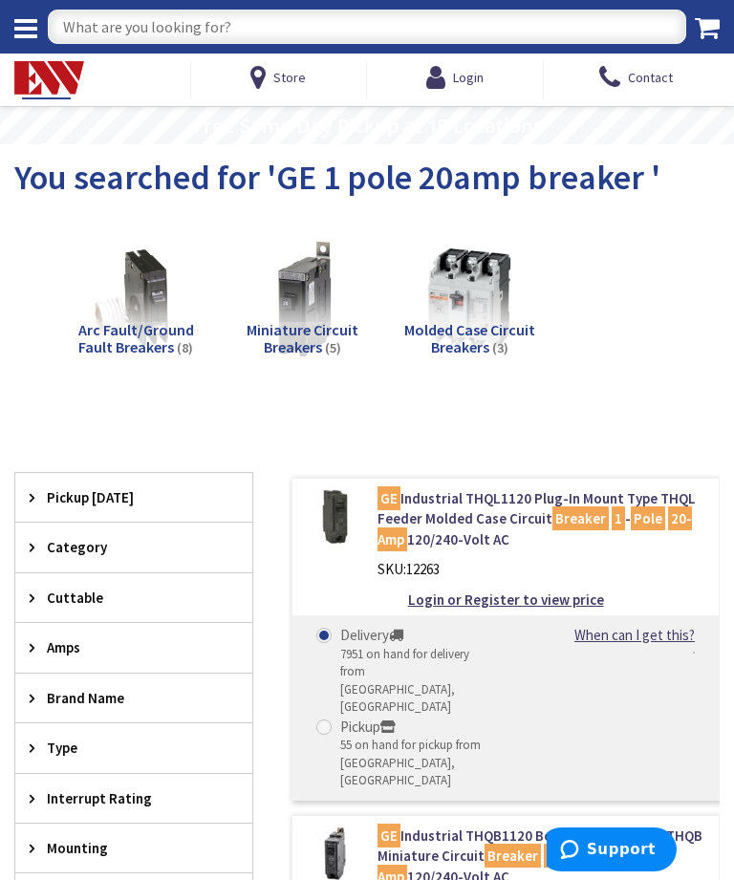
click at [110, 31] on input "text" at bounding box center [367, 27] width 638 height 34
type input "GE 2 pole 40 amp thql"
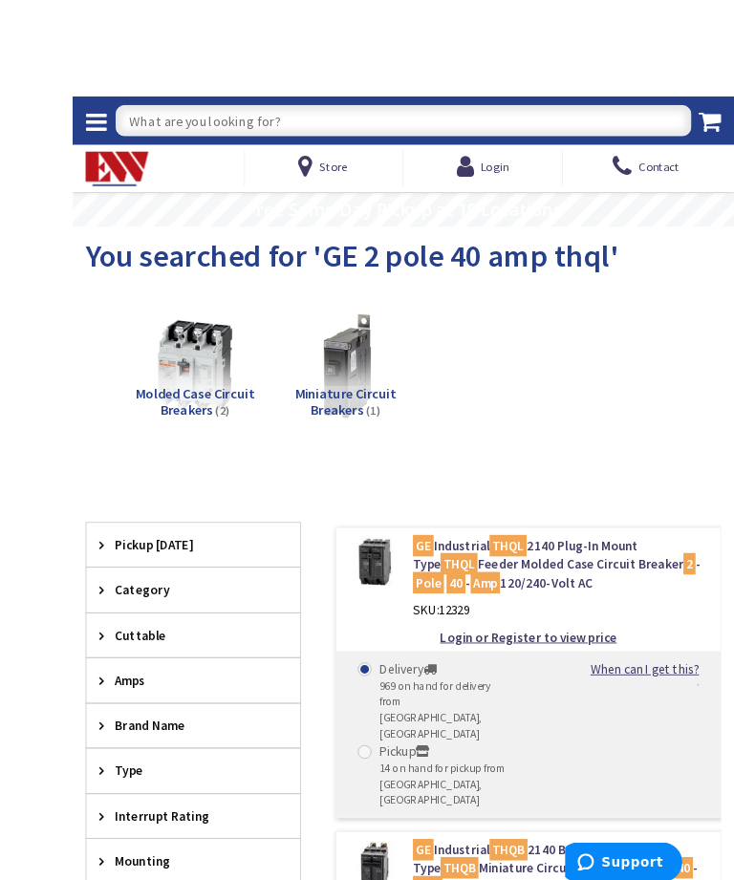
scroll to position [4, 0]
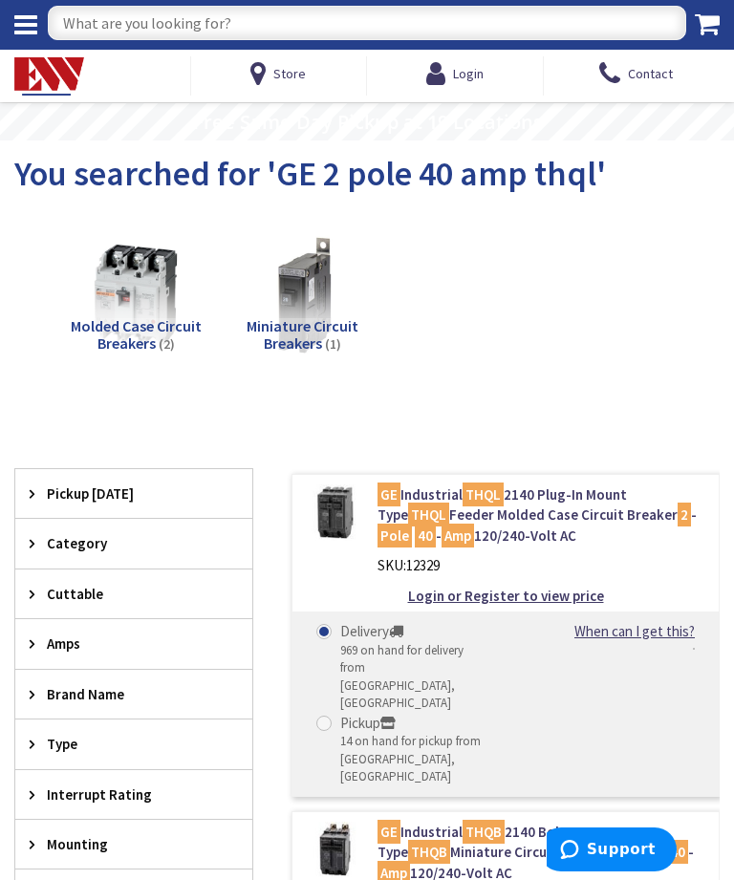
click at [102, 21] on input "text" at bounding box center [367, 23] width 638 height 34
type input "GE 2 pole 20 amp thql breaker"
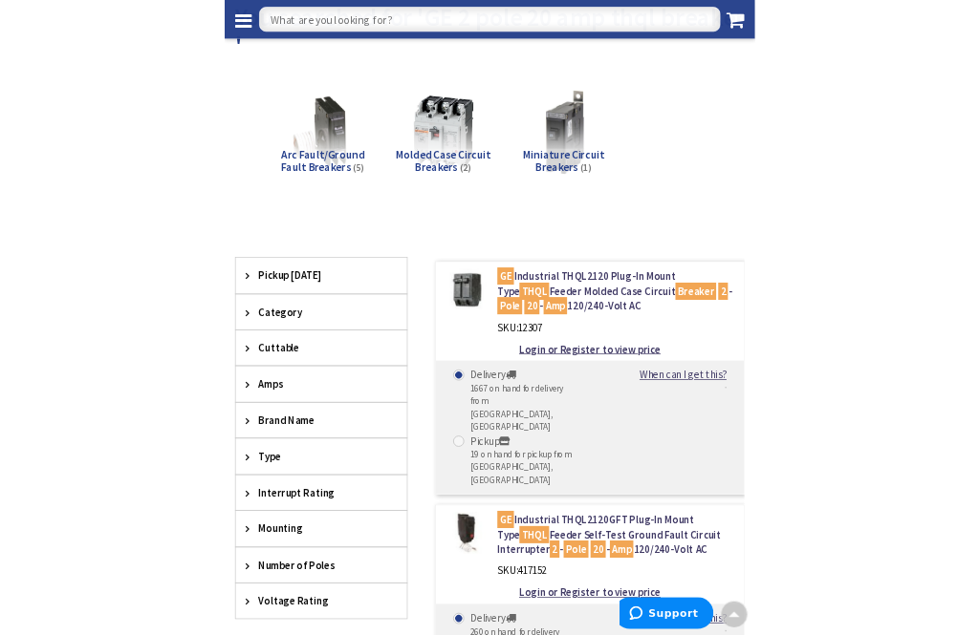
scroll to position [320, 0]
